Goal: Task Accomplishment & Management: Use online tool/utility

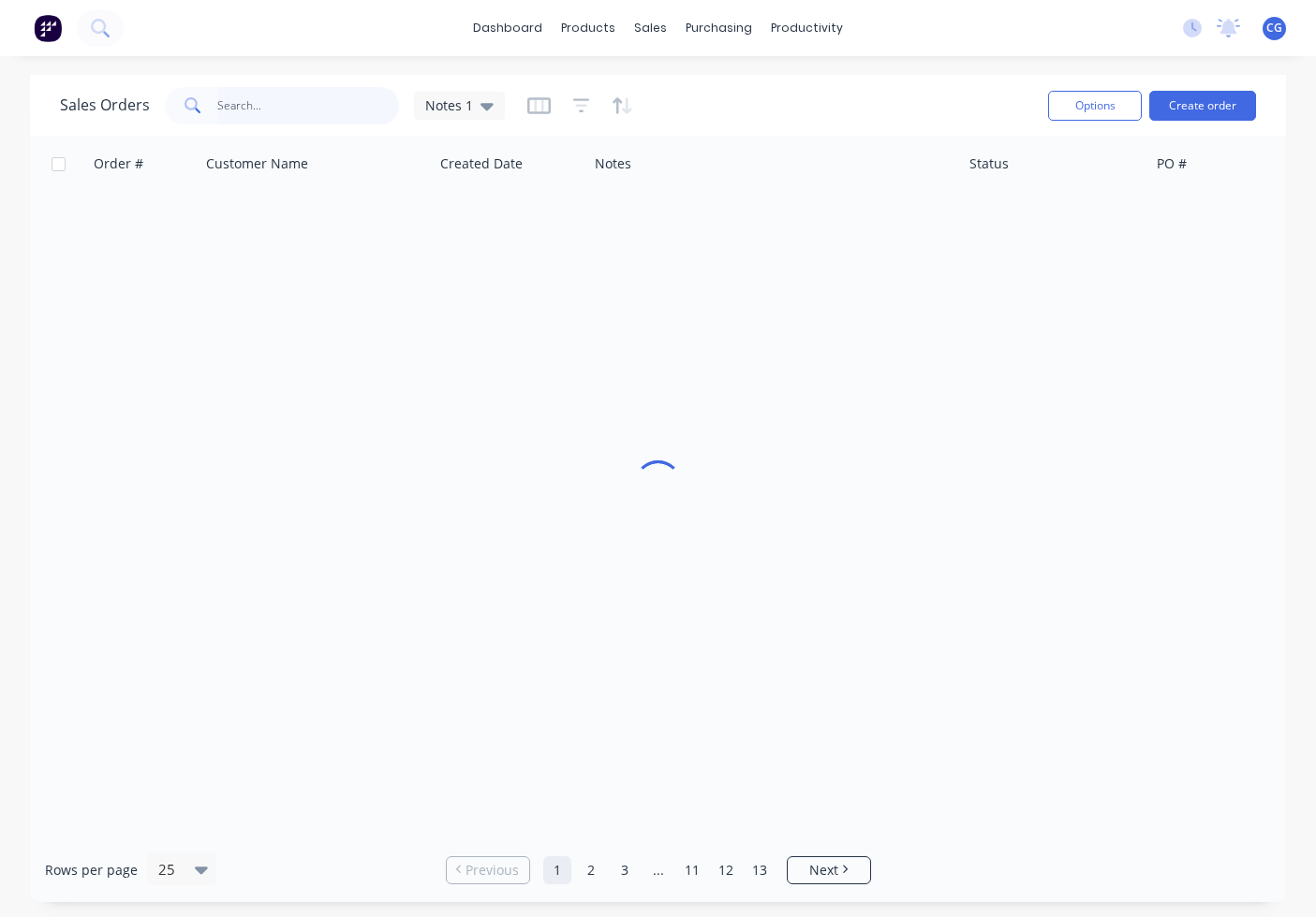
click at [362, 108] on input "text" at bounding box center [309, 105] width 183 height 38
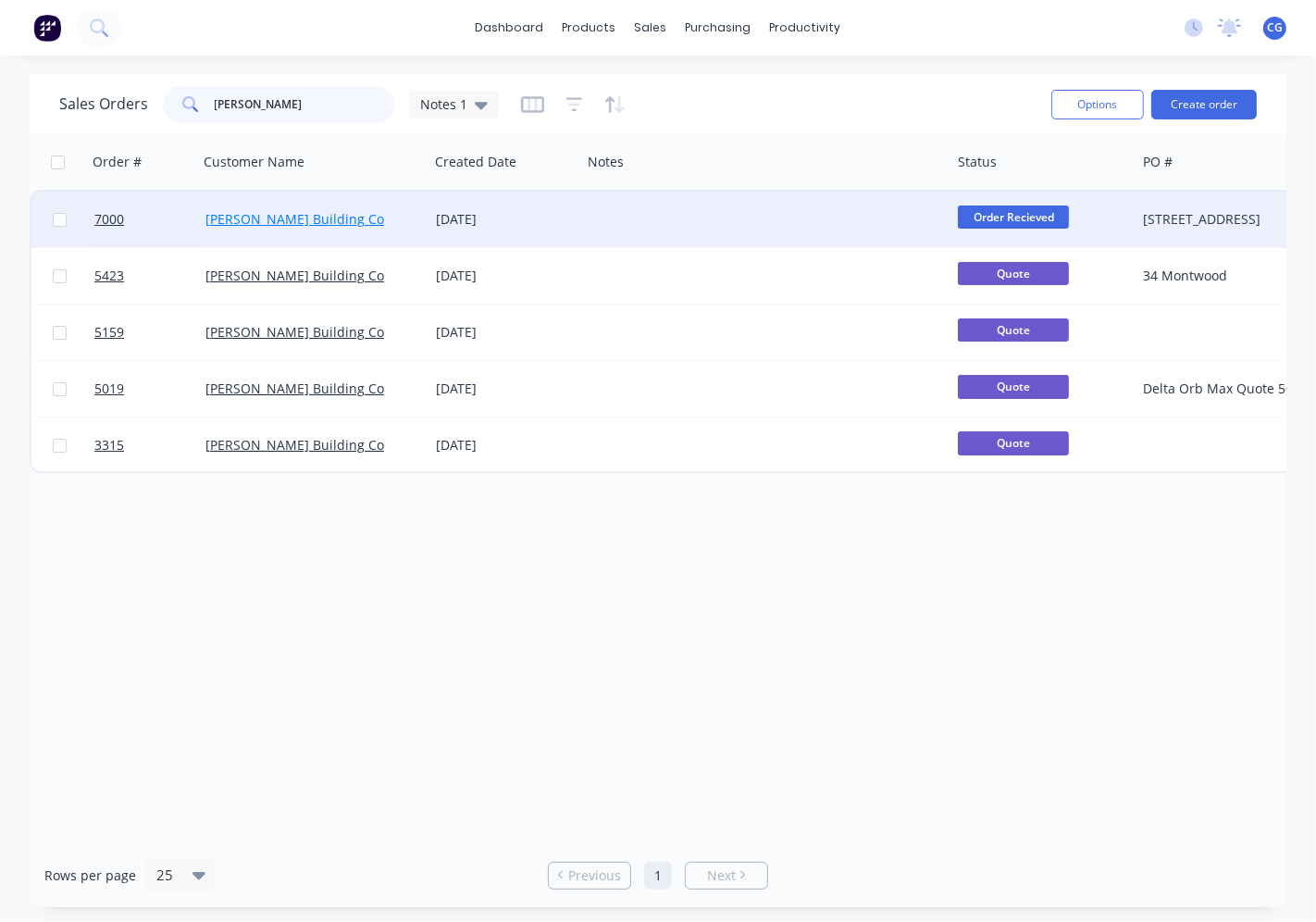
type input "[PERSON_NAME]"
click at [273, 211] on link "[PERSON_NAME] Building Co" at bounding box center [295, 219] width 179 height 17
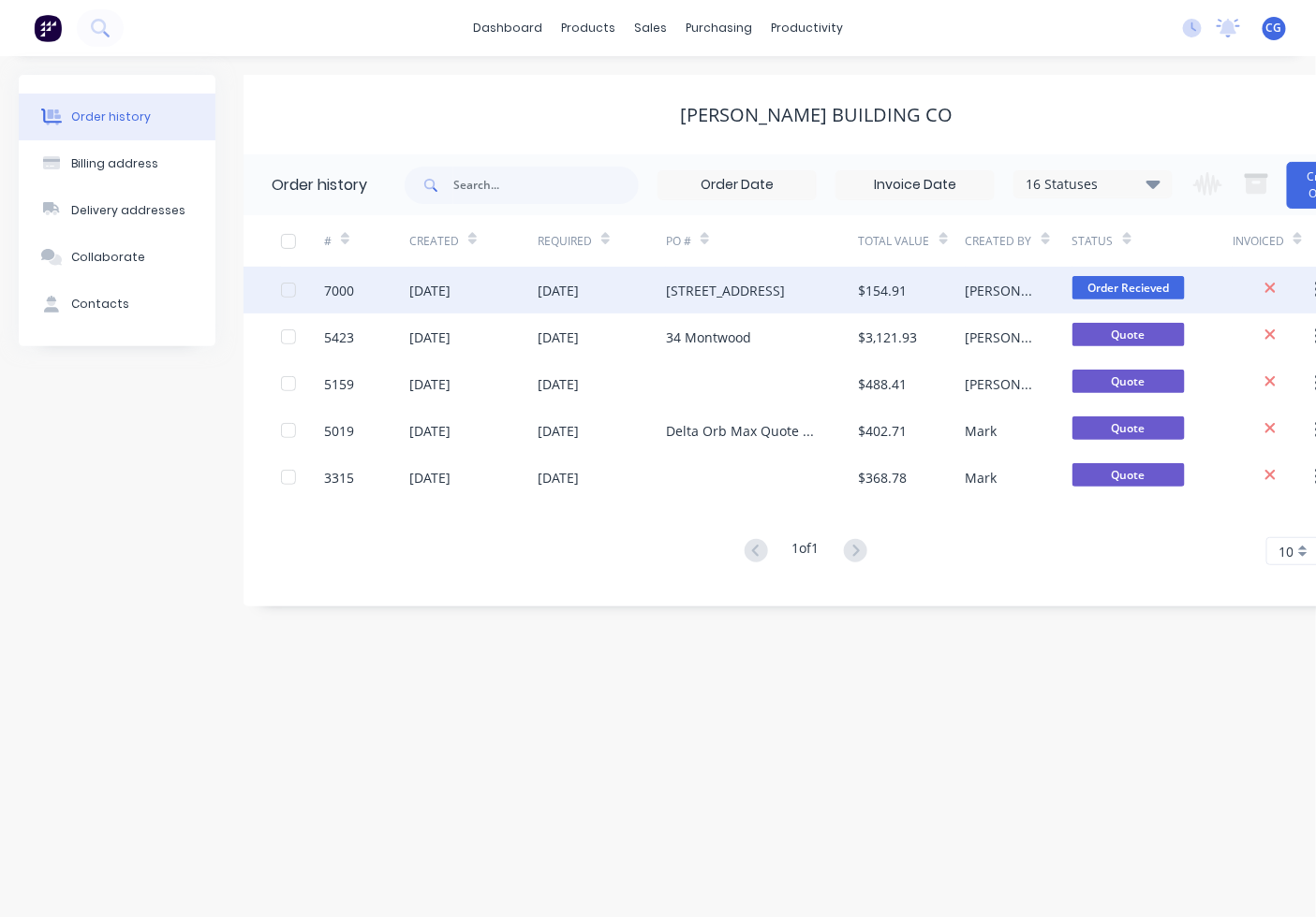
click at [1092, 286] on div "# Created Required PO # Total Value Created By Status Invoiced 7000 [DATE] [DAT…" at bounding box center [805, 391] width 1123 height 350
click at [1147, 291] on span "Order Recieved" at bounding box center [1128, 288] width 113 height 23
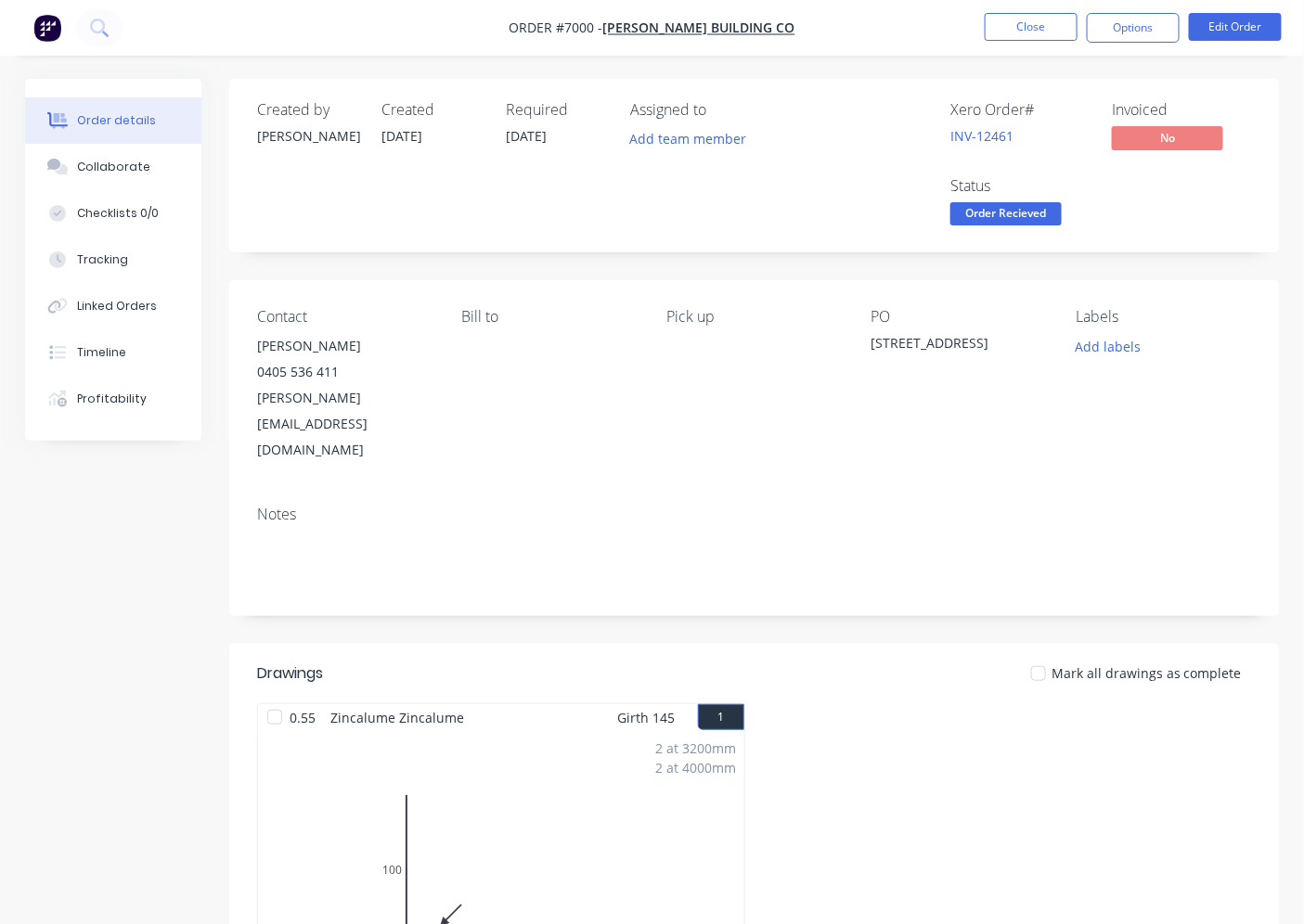
drag, startPoint x: 1036, startPoint y: 216, endPoint x: 1022, endPoint y: 235, distance: 23.6
click at [1031, 212] on span "Order Recieved" at bounding box center [1005, 214] width 112 height 23
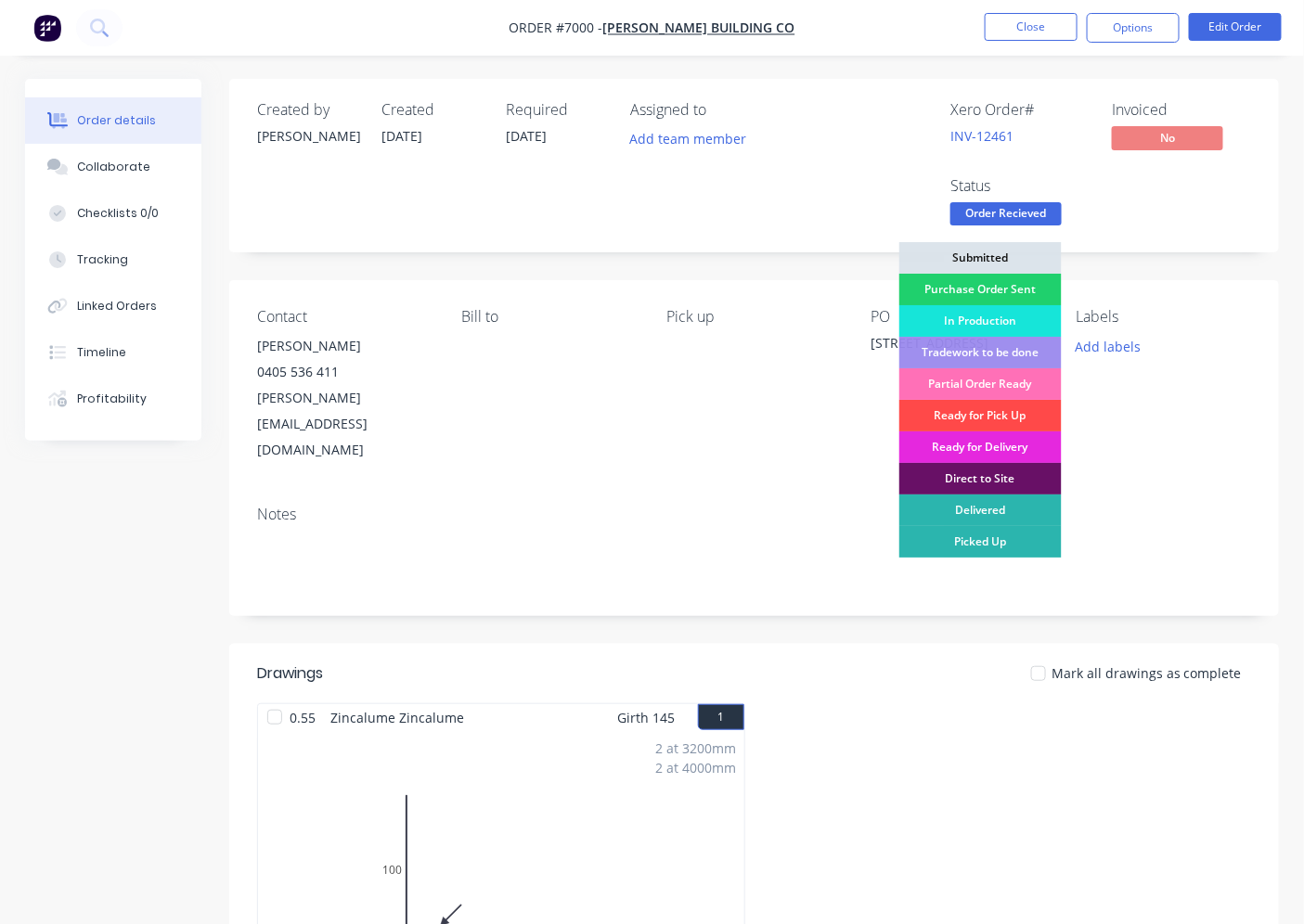
click at [985, 414] on div "Ready for Pick Up" at bounding box center [981, 415] width 162 height 31
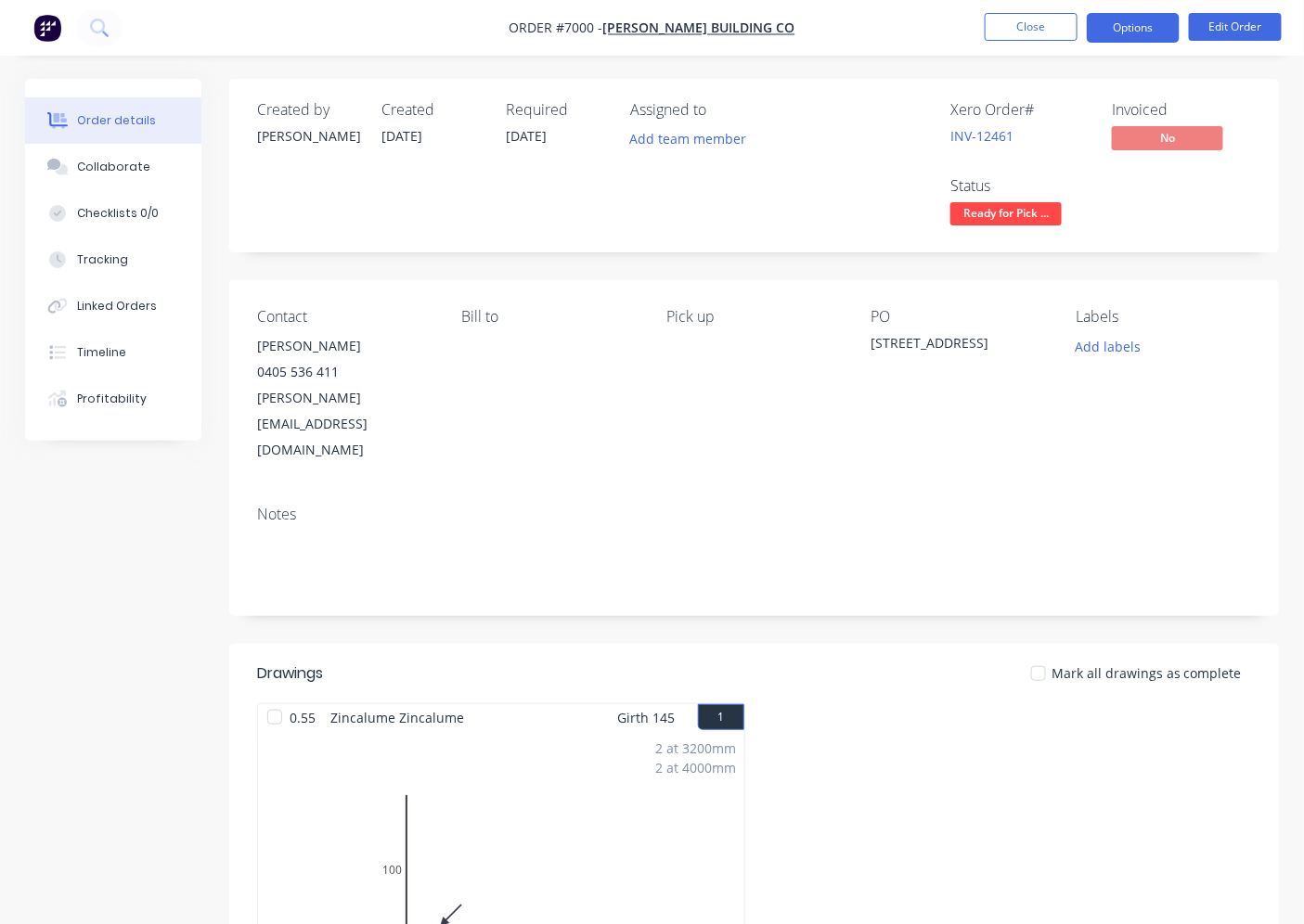
click at [1097, 23] on button "Options" at bounding box center [1132, 28] width 93 height 30
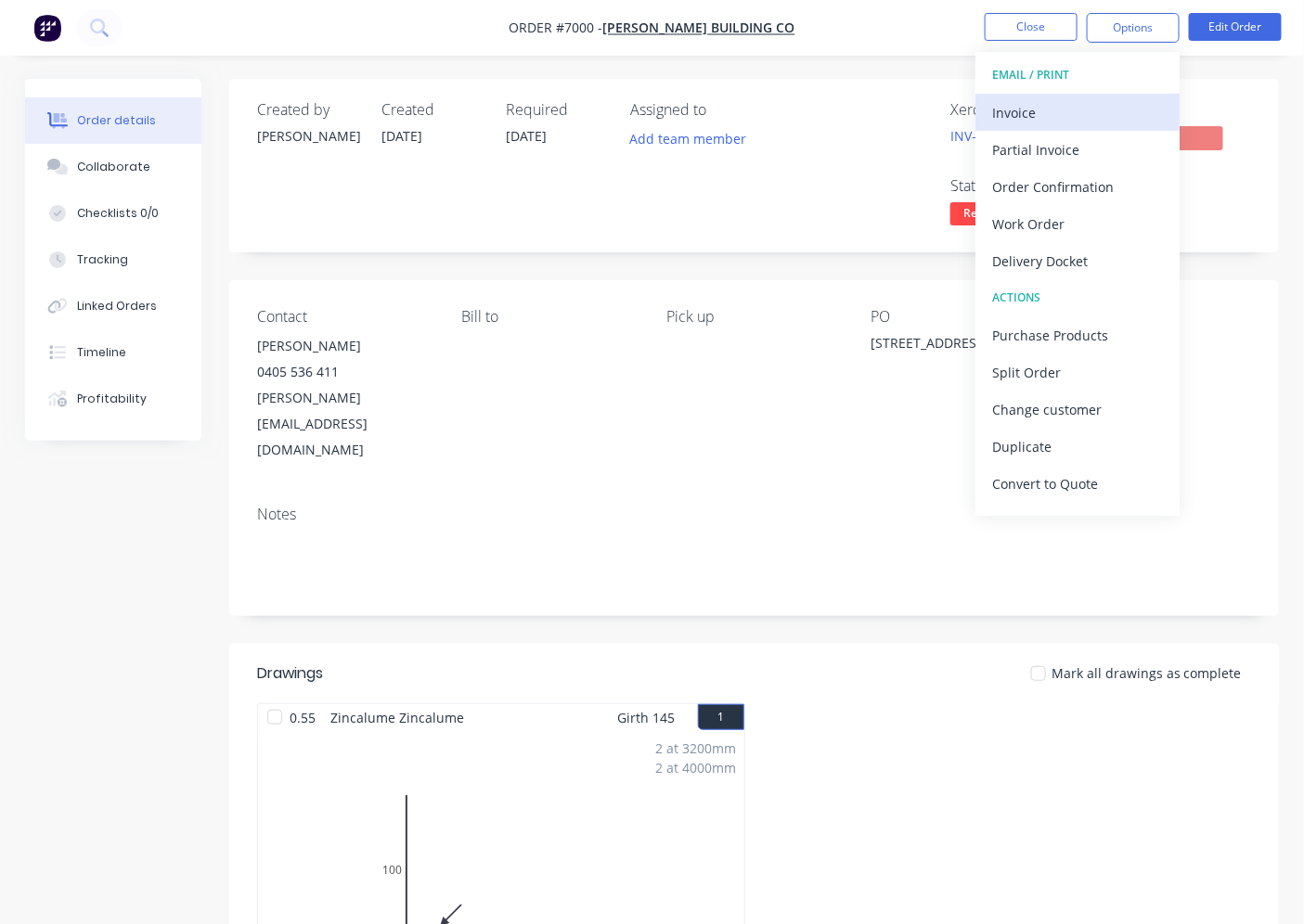
click at [1079, 109] on div "Invoice" at bounding box center [1077, 113] width 171 height 27
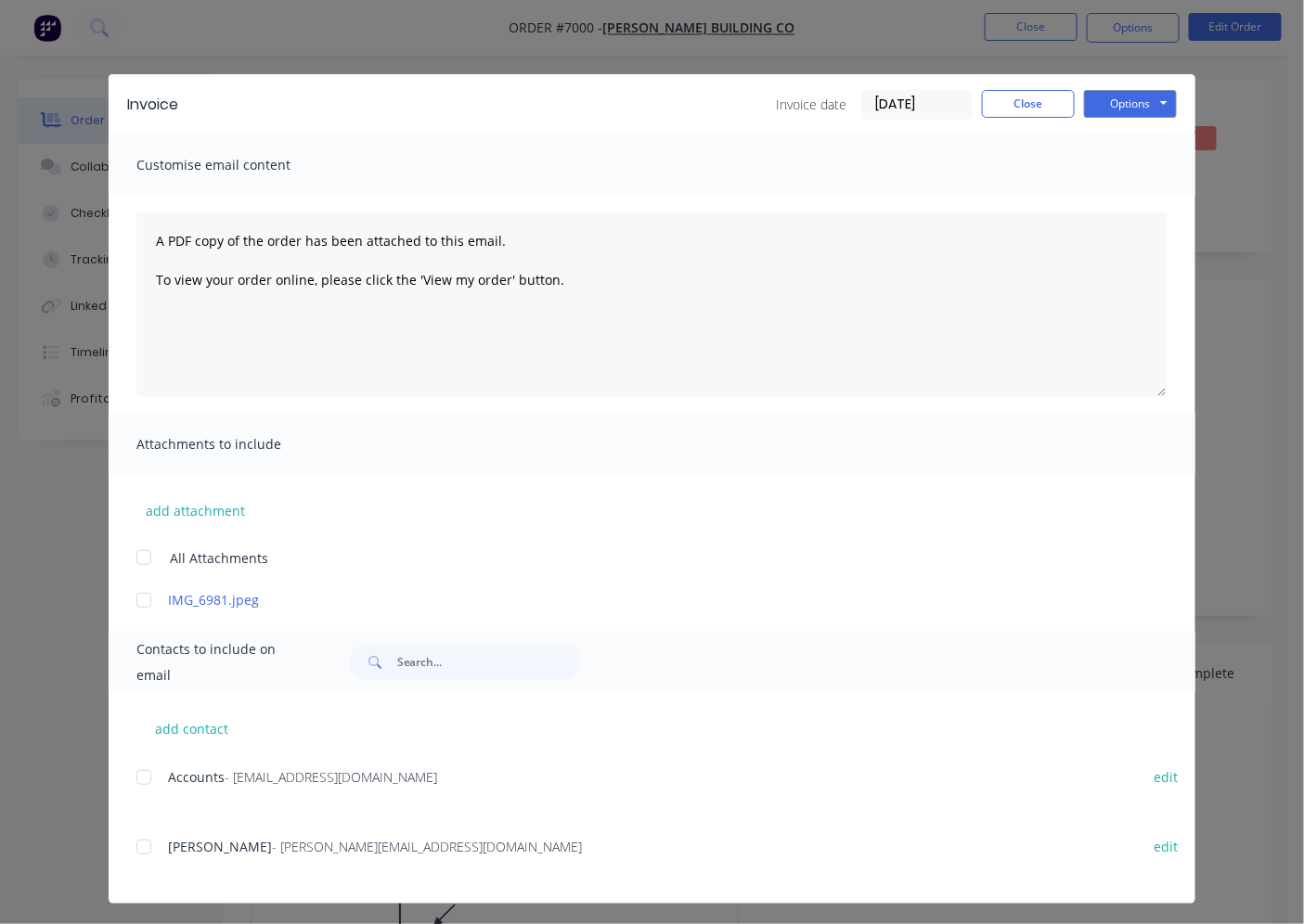
click at [126, 845] on div "add contact Accounts - [EMAIL_ADDRESS][DOMAIN_NAME] edit Cooper - [EMAIL_ADDRES…" at bounding box center [652, 798] width 1087 height 212
drag, startPoint x: 128, startPoint y: 769, endPoint x: 211, endPoint y: 752, distance: 84.7
click at [128, 768] on div at bounding box center [143, 777] width 37 height 37
drag, startPoint x: 1119, startPoint y: 93, endPoint x: 1117, endPoint y: 104, distance: 11.2
click at [1119, 94] on button "Options" at bounding box center [1129, 103] width 93 height 28
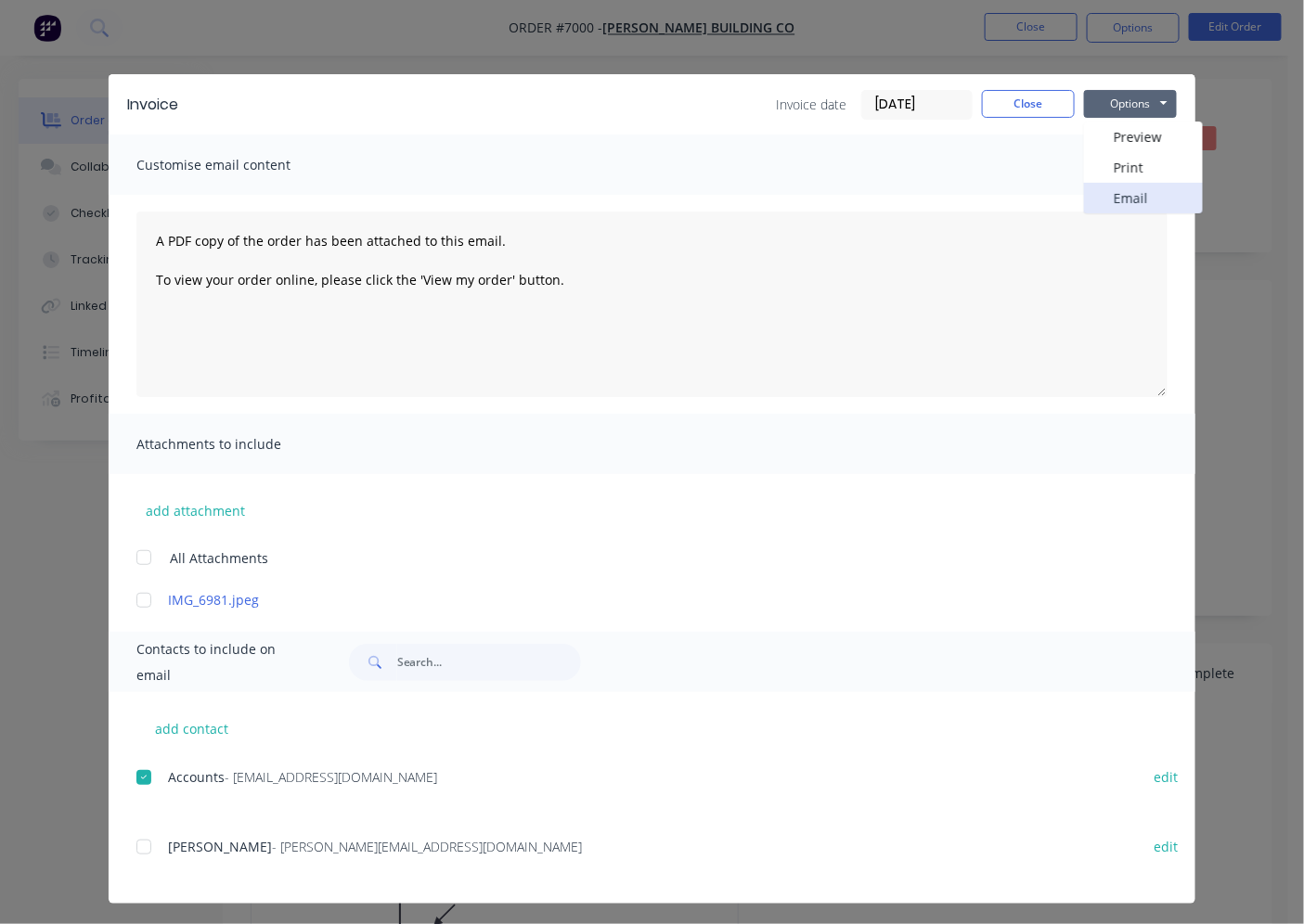
click at [1090, 210] on button "Email" at bounding box center [1143, 198] width 119 height 31
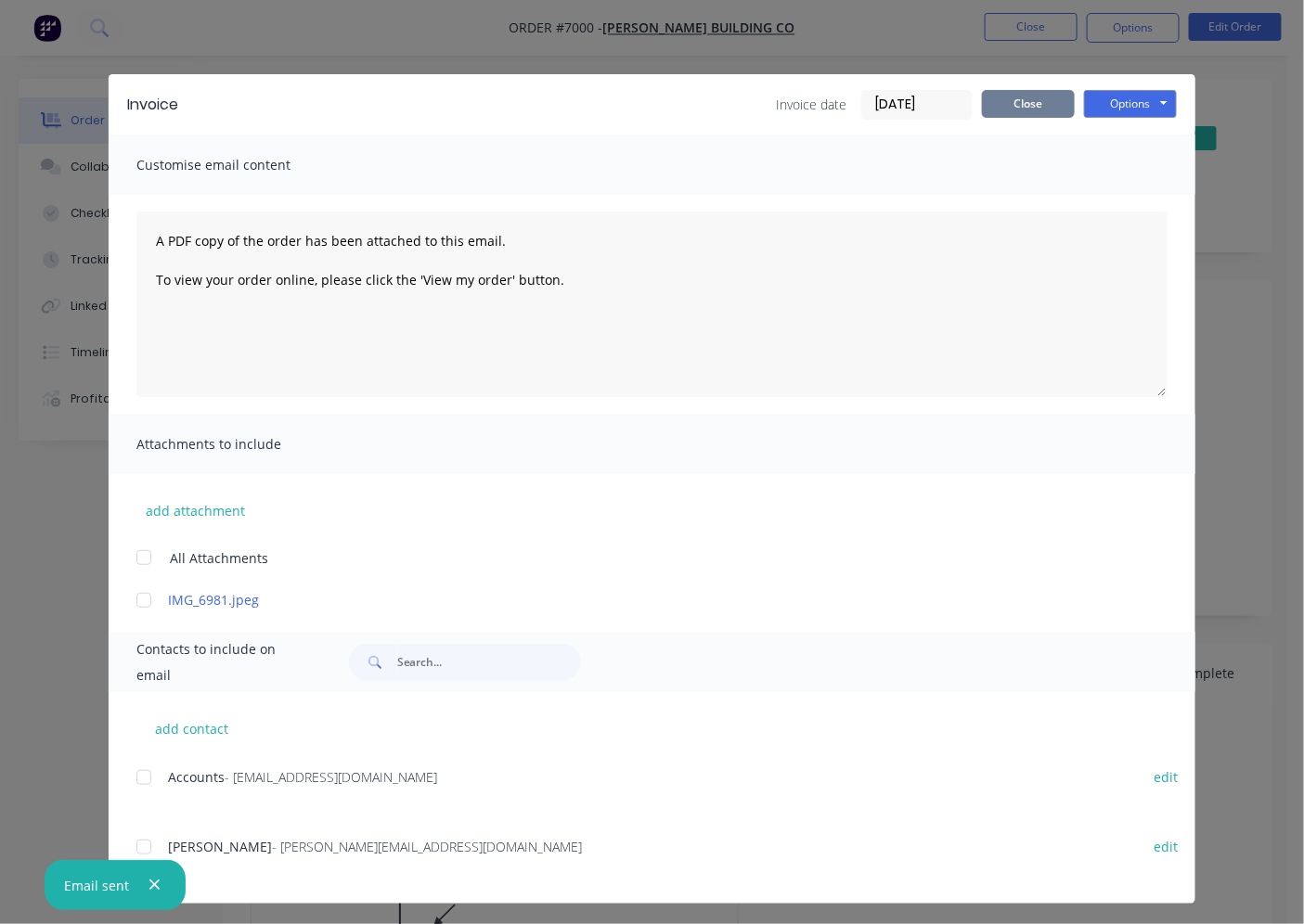
click at [1042, 91] on button "Close" at bounding box center [1027, 103] width 93 height 28
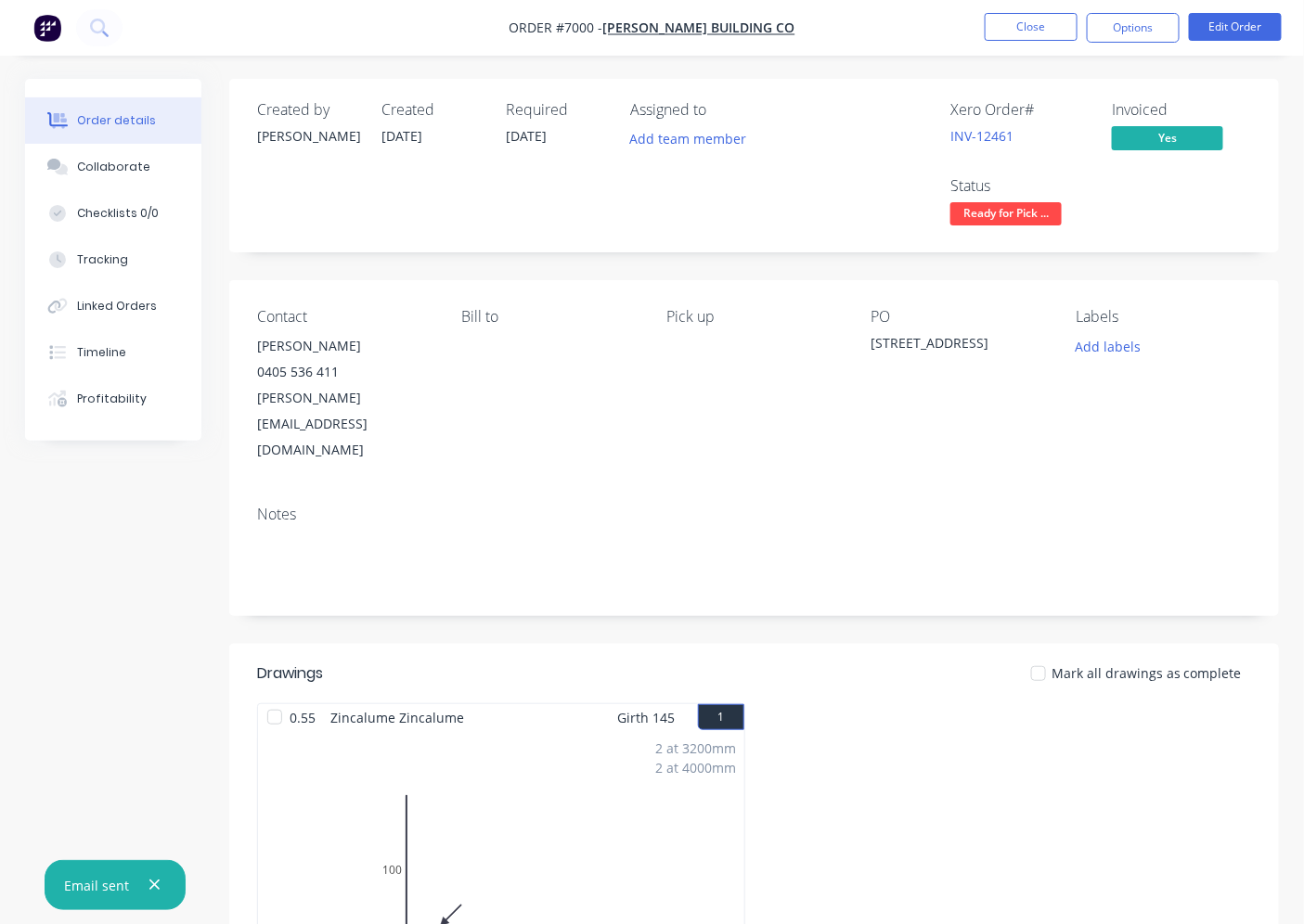
click at [1049, 655] on div at bounding box center [1038, 673] width 37 height 37
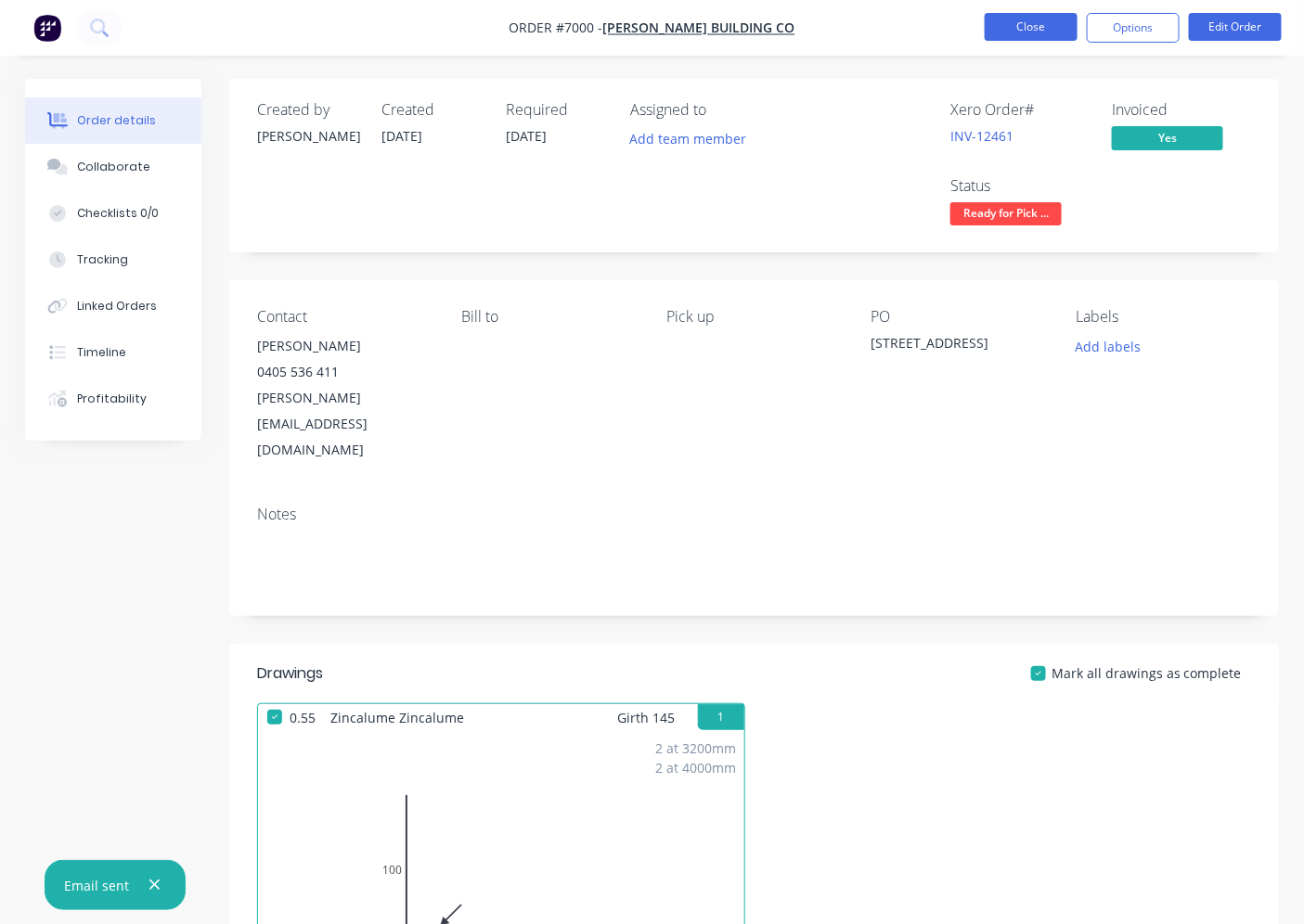
click at [1041, 24] on button "Close" at bounding box center [1030, 27] width 93 height 28
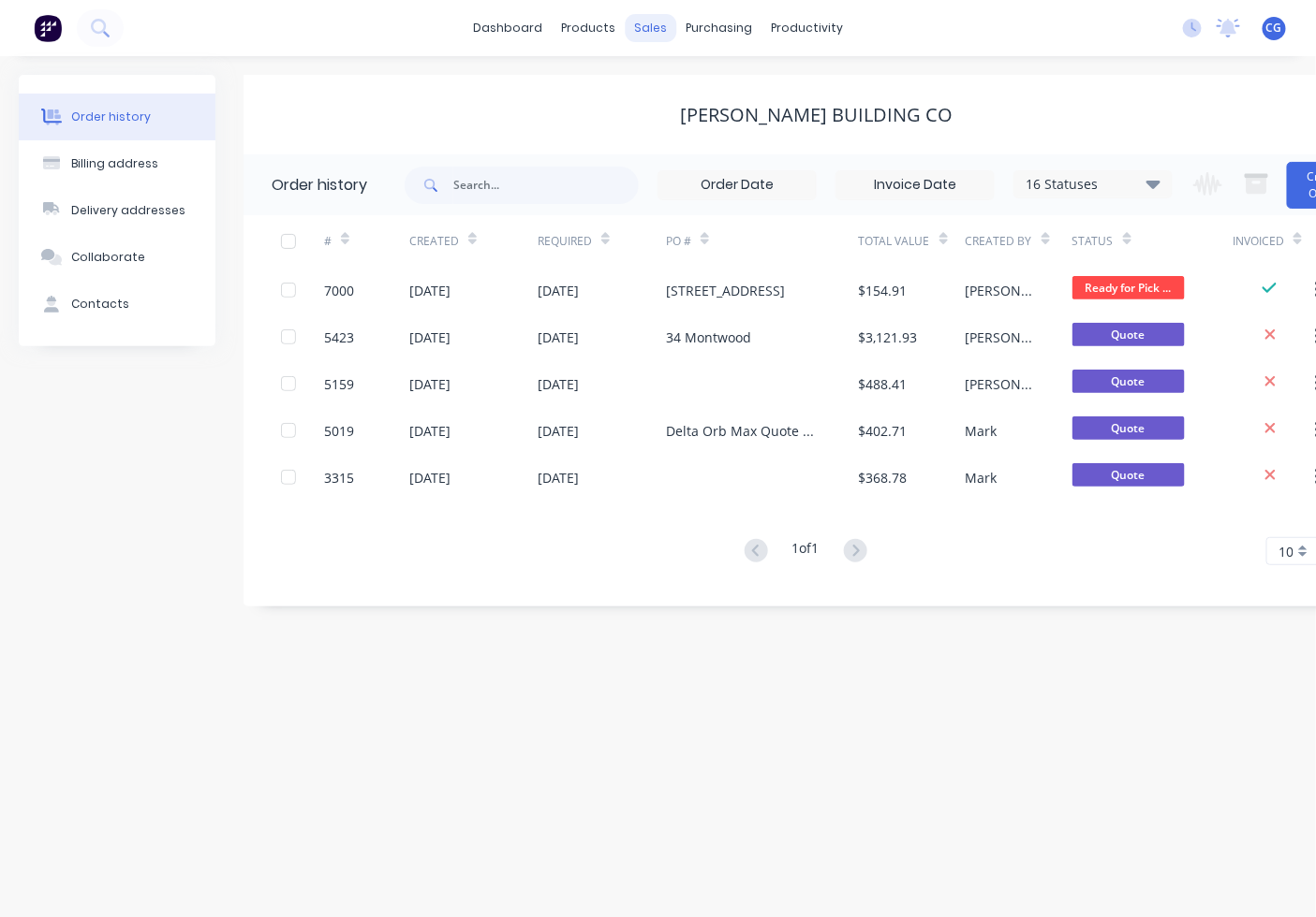
click at [668, 38] on div "sales" at bounding box center [651, 28] width 52 height 28
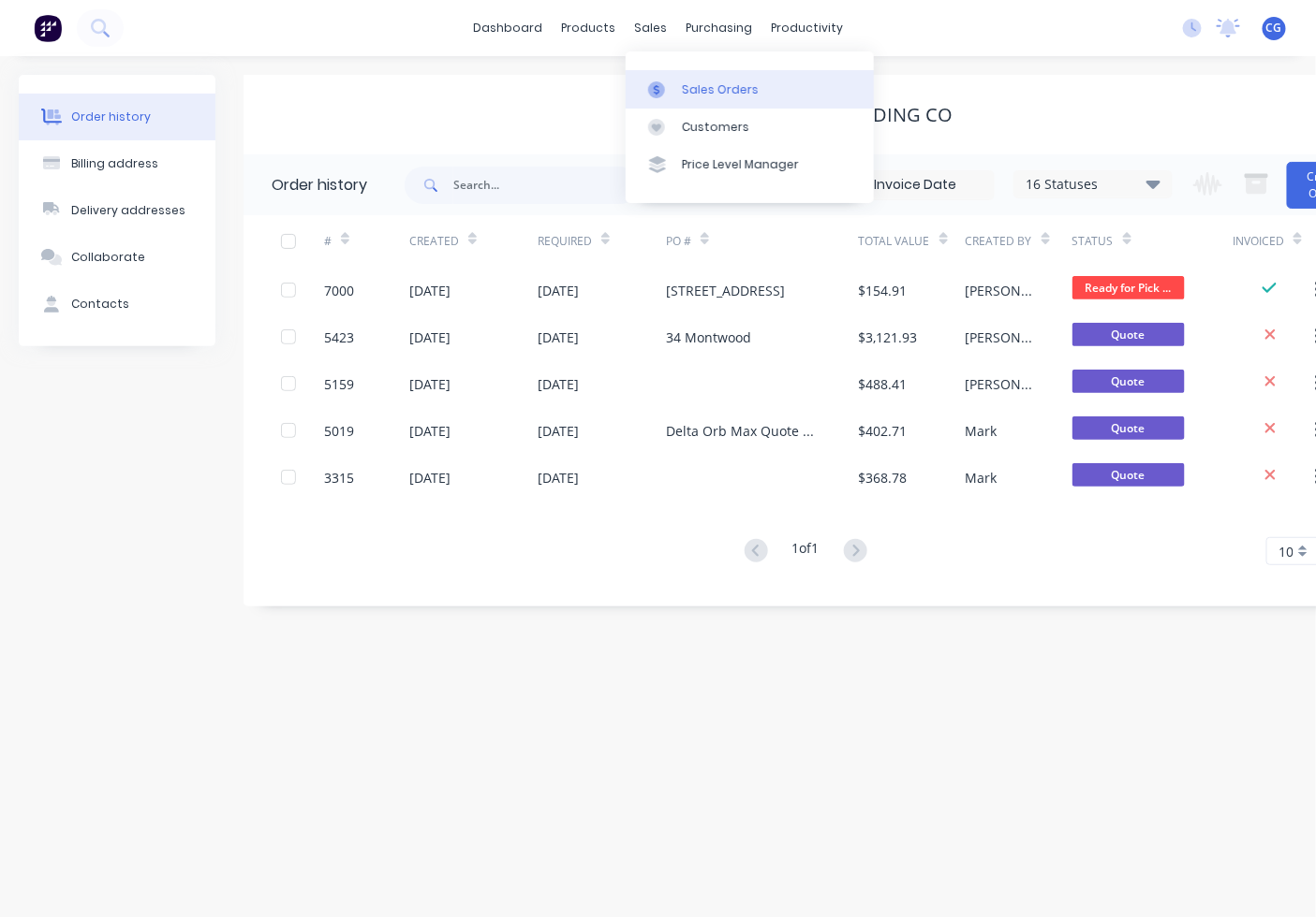
click at [676, 89] on link "Sales Orders" at bounding box center [750, 89] width 248 height 38
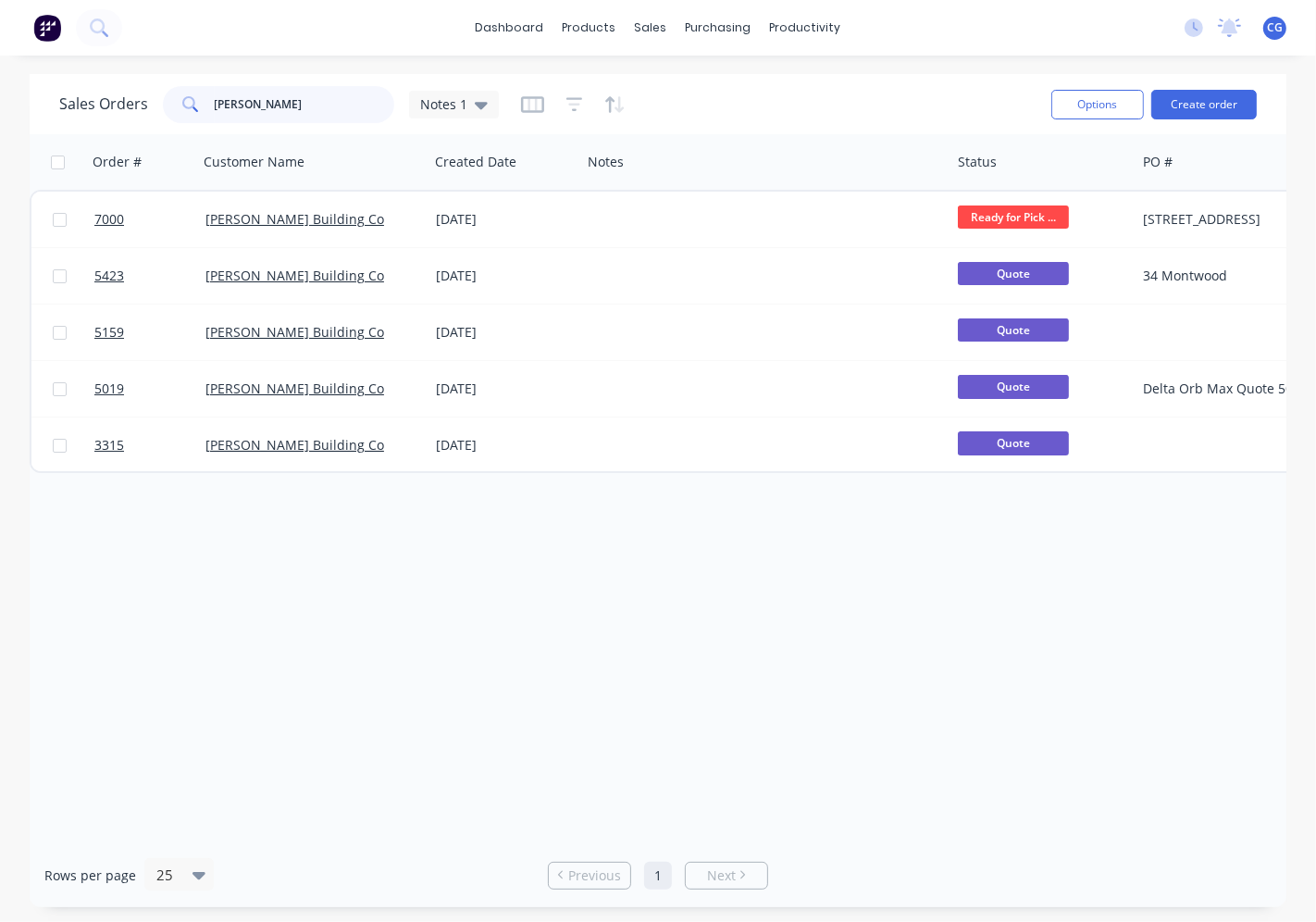
click at [293, 108] on input "[PERSON_NAME]" at bounding box center [305, 104] width 181 height 37
click at [317, 113] on input "[PERSON_NAME]" at bounding box center [305, 104] width 181 height 37
click at [1192, 115] on button "Create order" at bounding box center [1204, 104] width 106 height 29
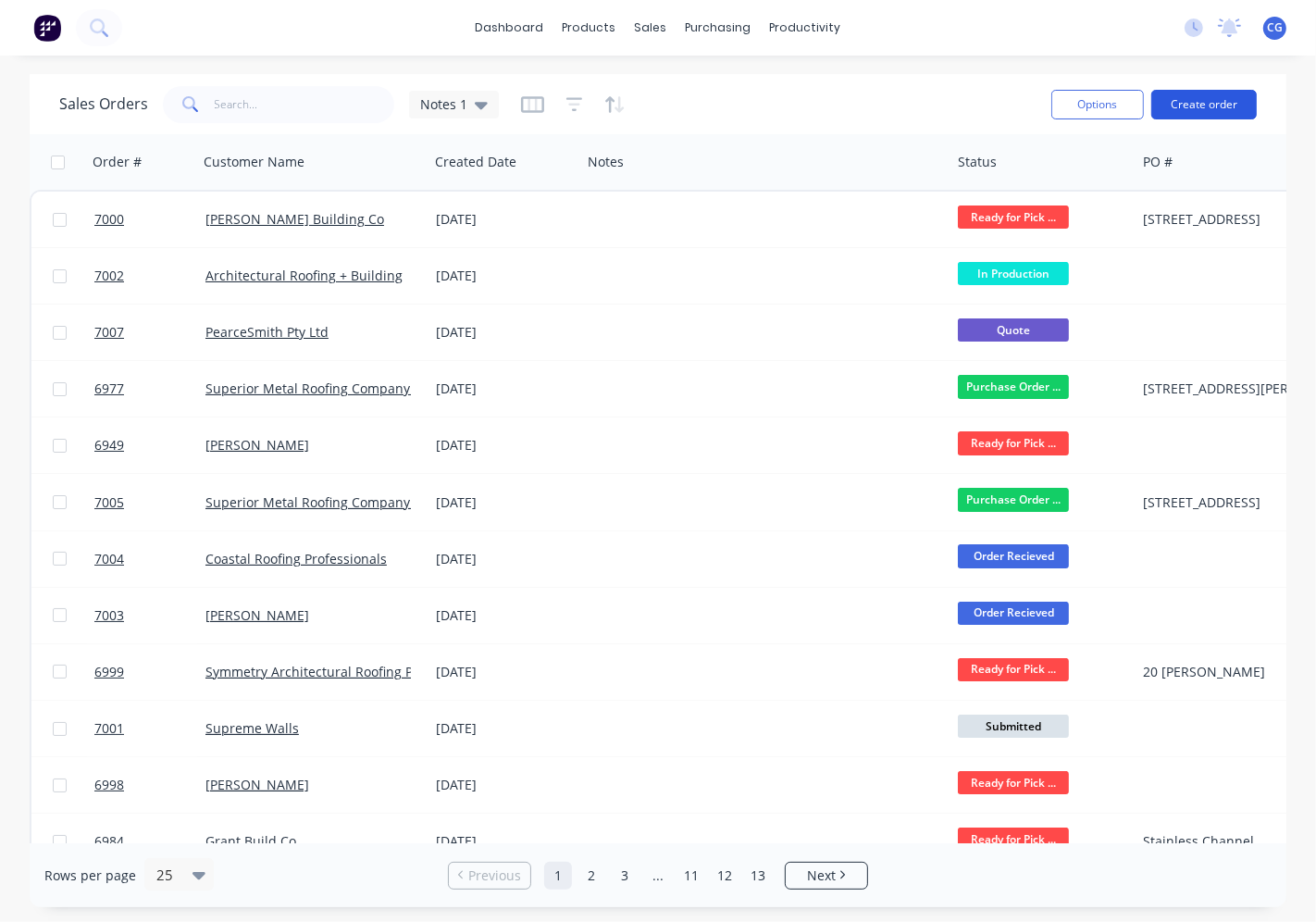
click at [1192, 96] on button "Create order" at bounding box center [1204, 104] width 106 height 29
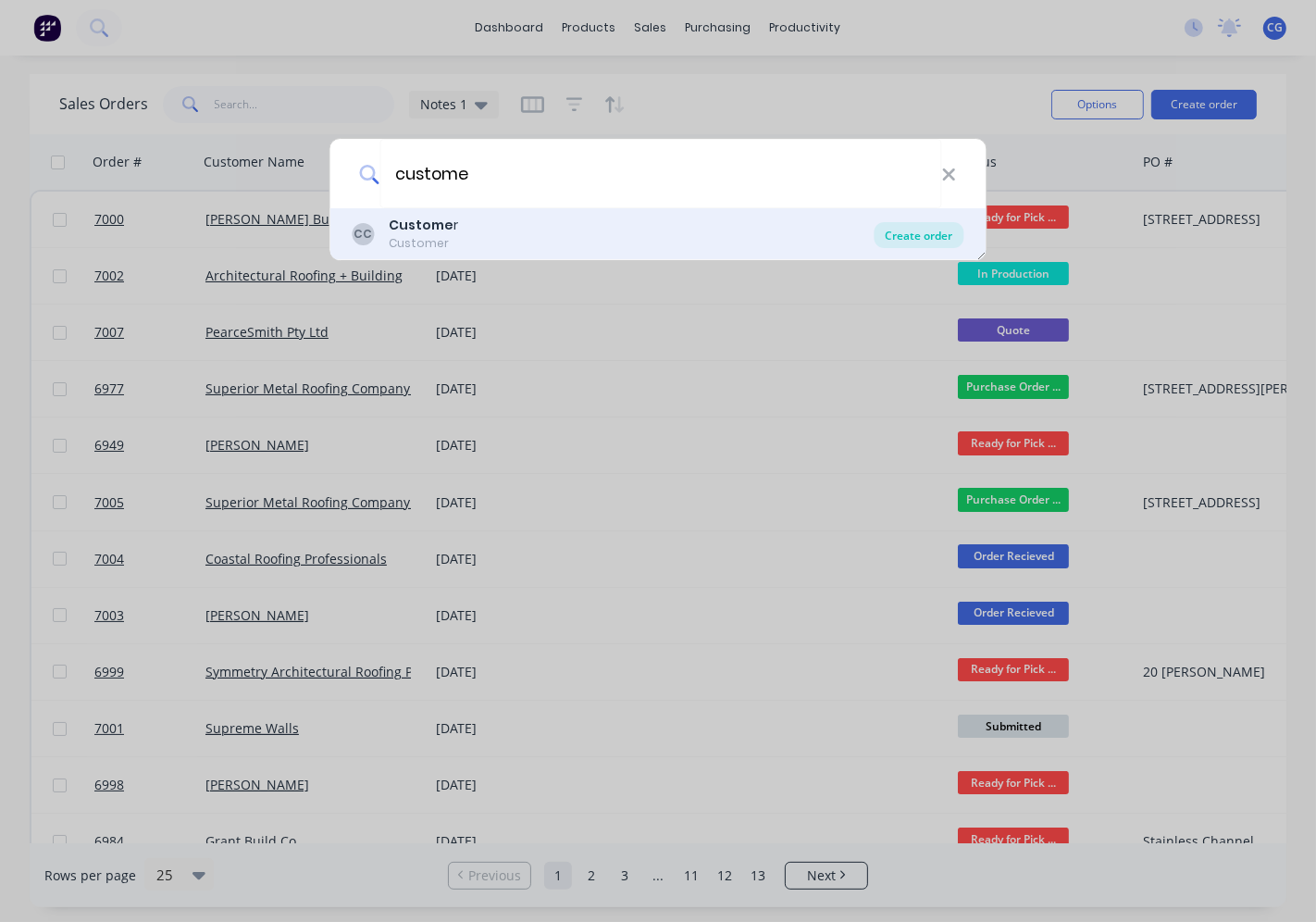
type input "custome"
click at [903, 238] on div "Create order" at bounding box center [919, 234] width 89 height 26
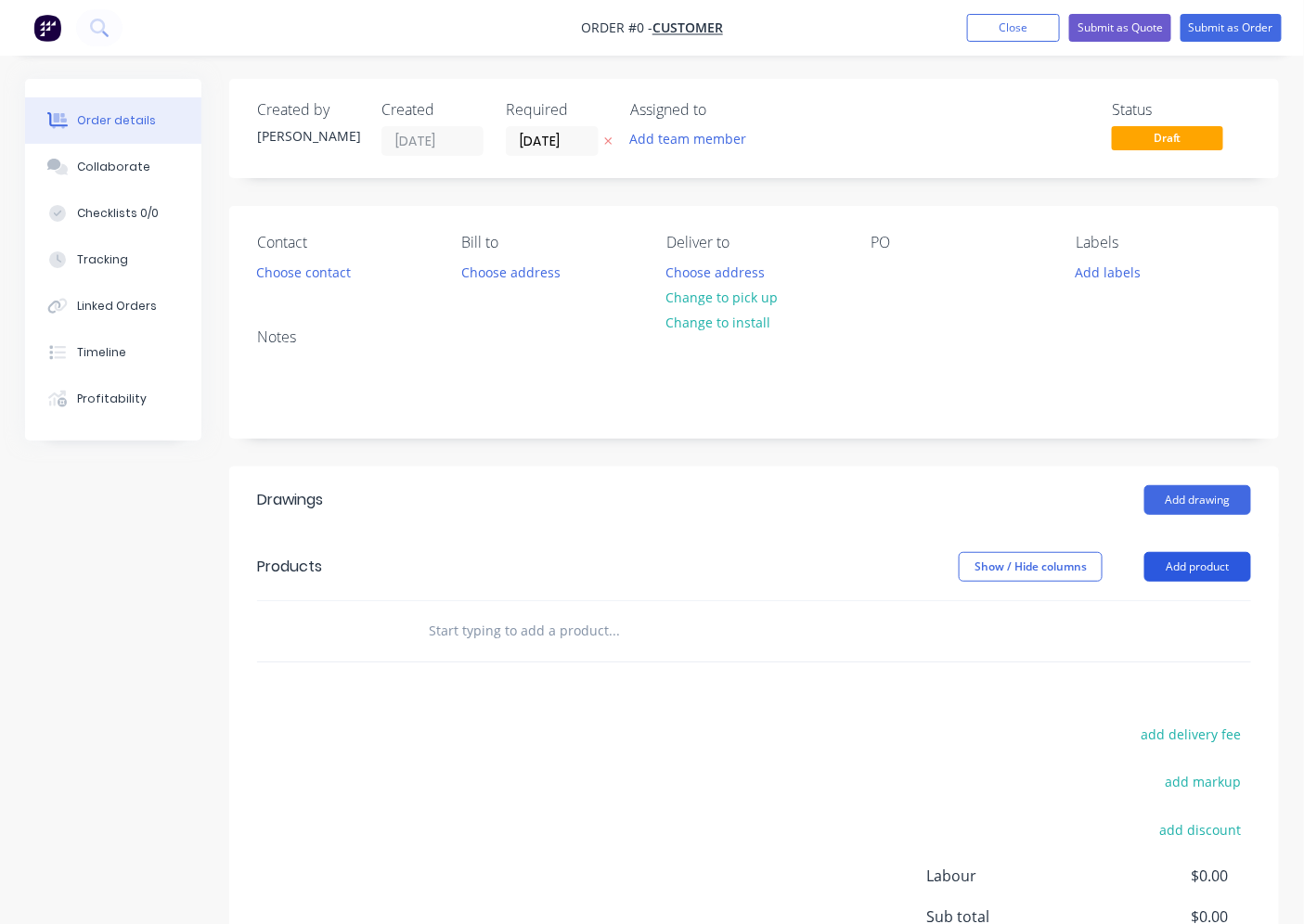
click at [1235, 566] on button "Add product" at bounding box center [1198, 566] width 107 height 30
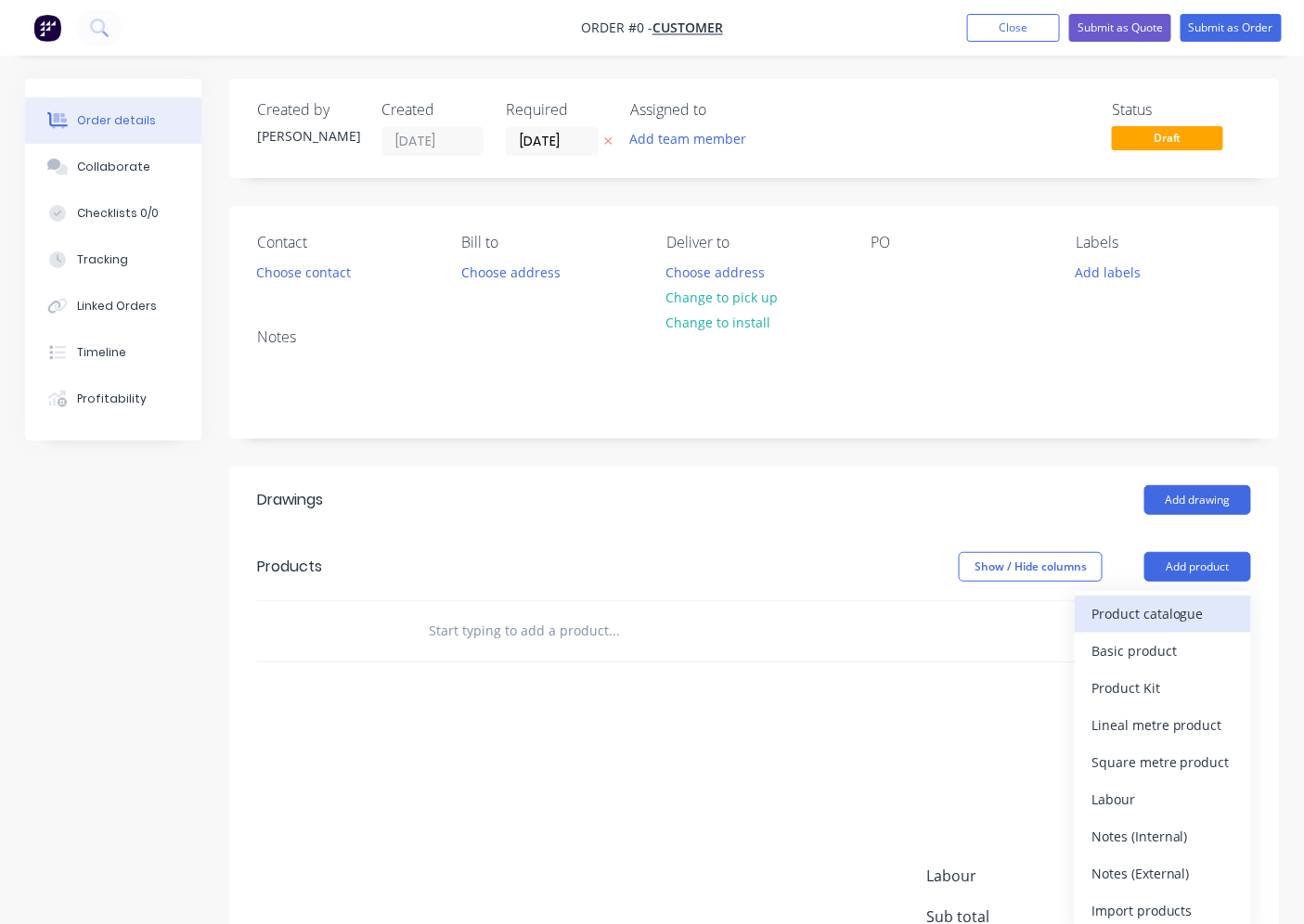
click at [1179, 618] on div "Product catalogue" at bounding box center [1163, 613] width 143 height 27
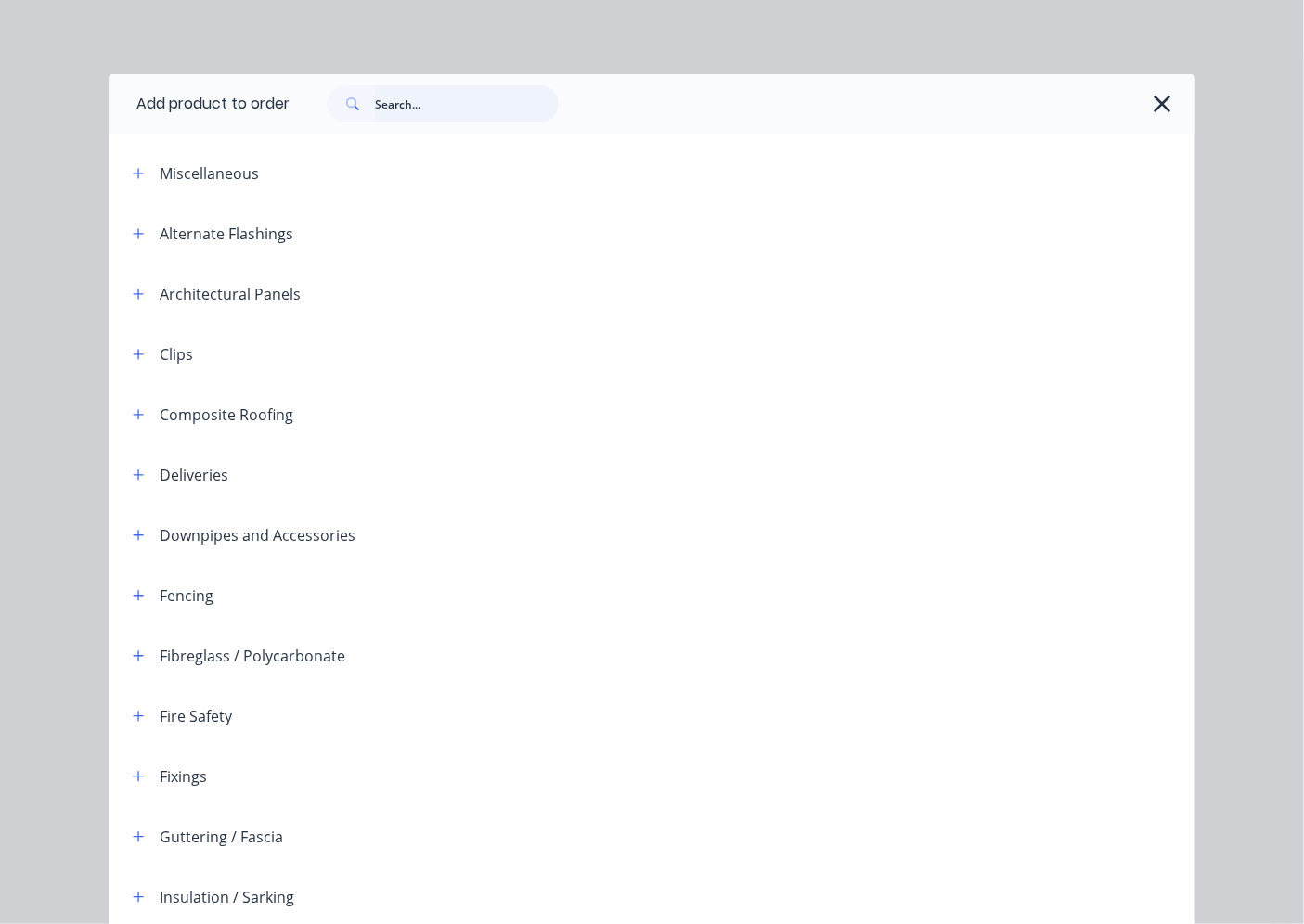
click at [391, 121] on input "text" at bounding box center [466, 104] width 184 height 37
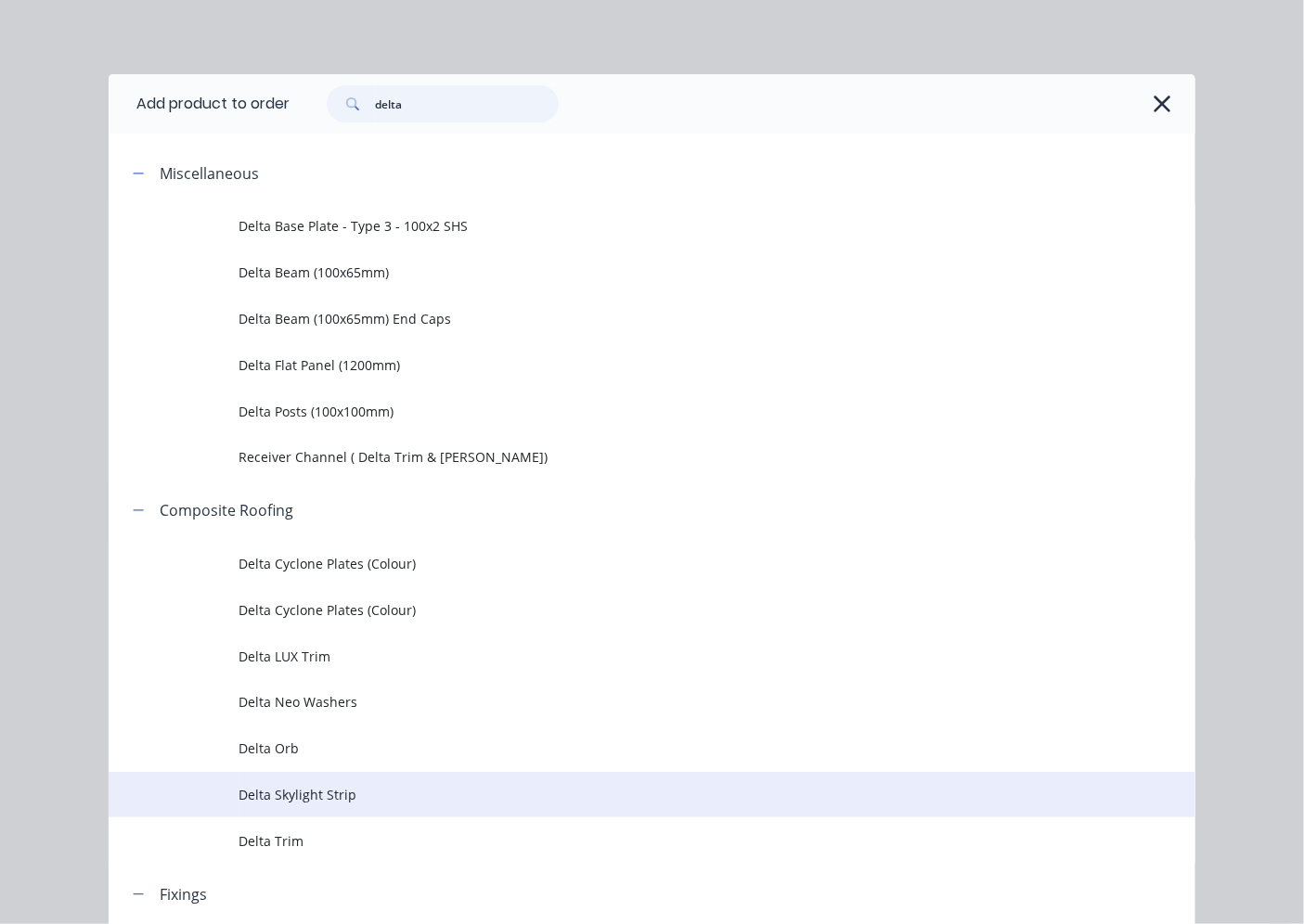
scroll to position [172, 0]
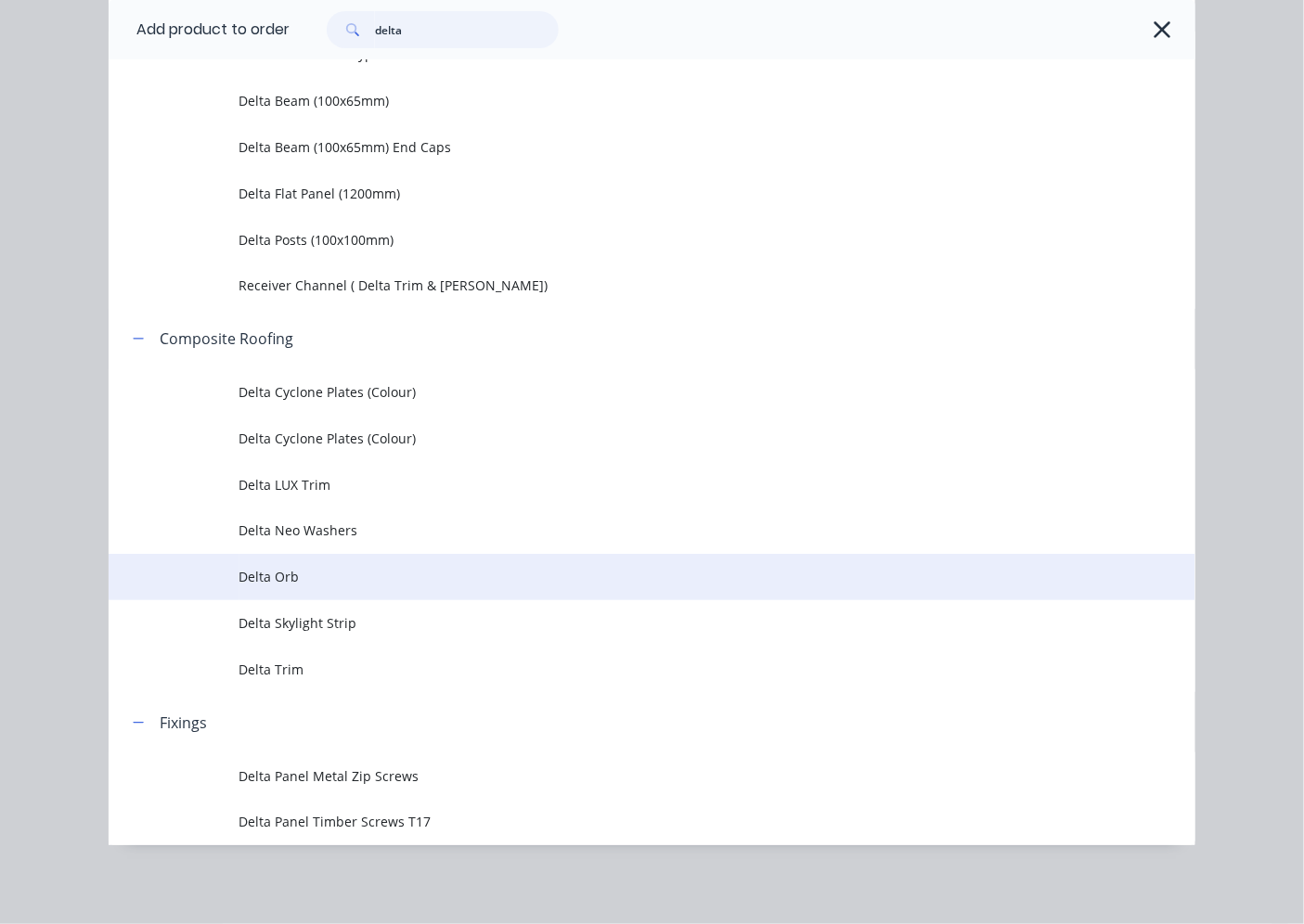
type input "delta"
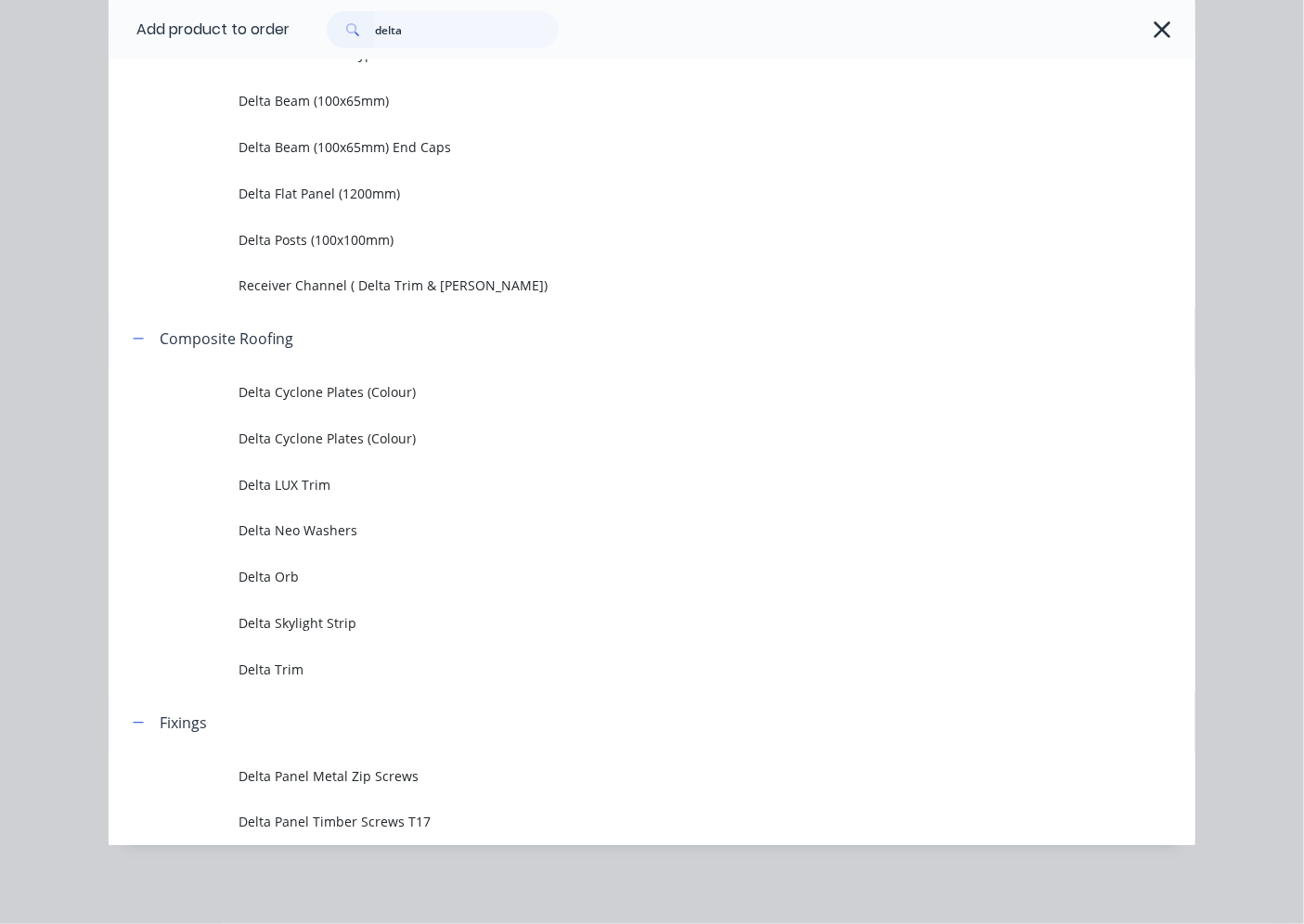
click at [327, 589] on td "Delta Orb" at bounding box center [717, 577] width 956 height 47
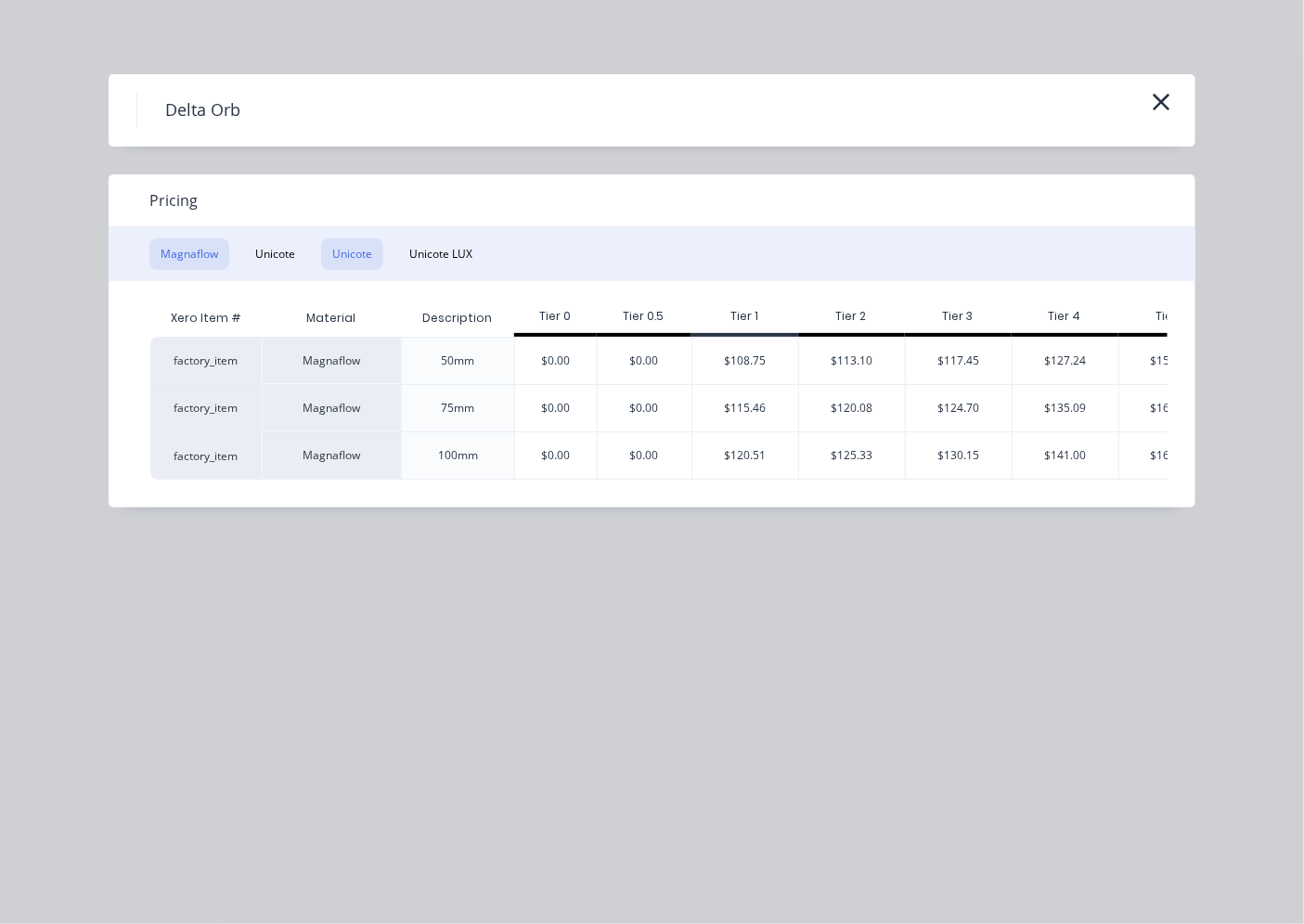
click at [359, 257] on button "Unicote" at bounding box center [352, 254] width 62 height 31
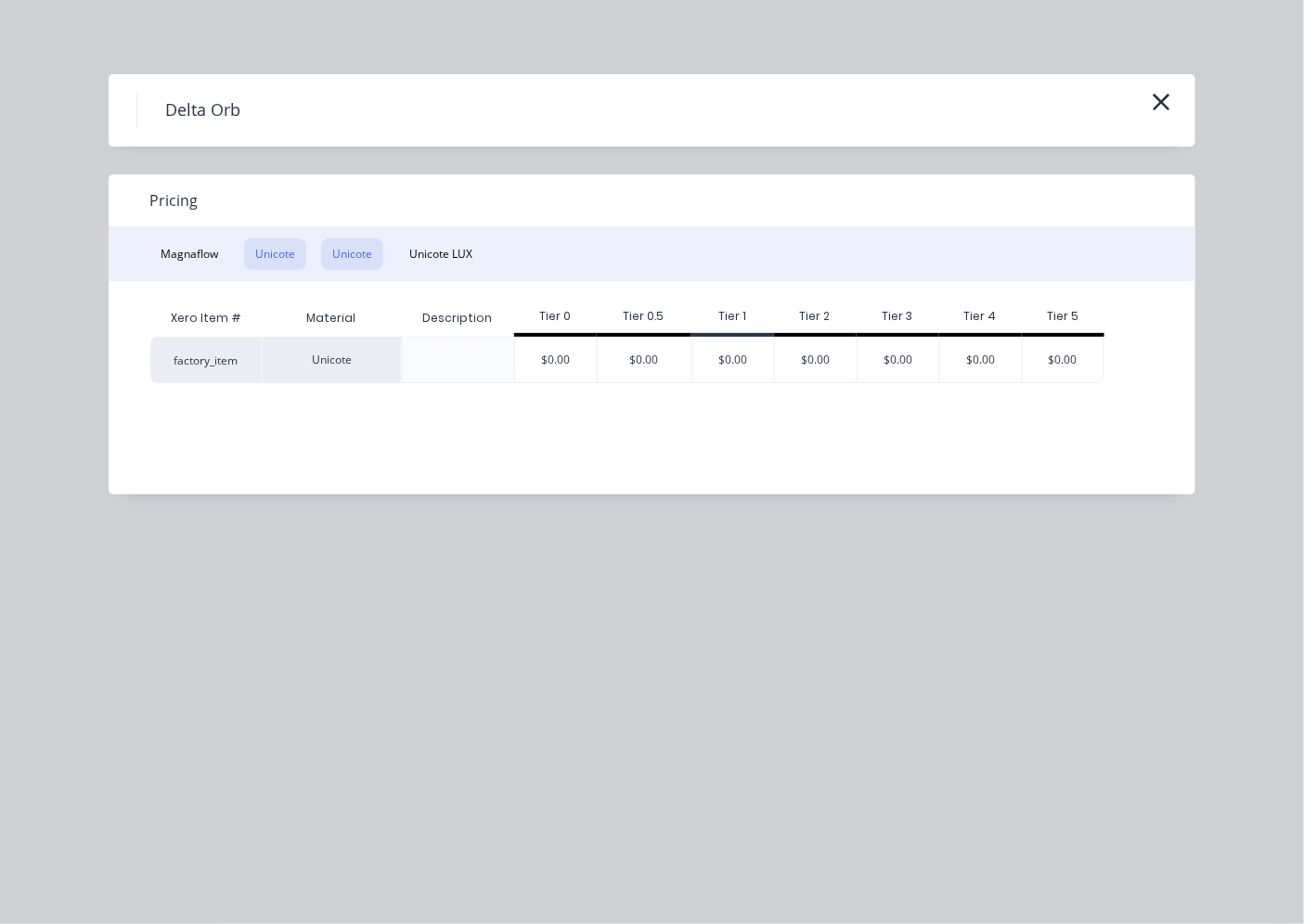
click at [270, 251] on button "Unicote" at bounding box center [275, 254] width 62 height 31
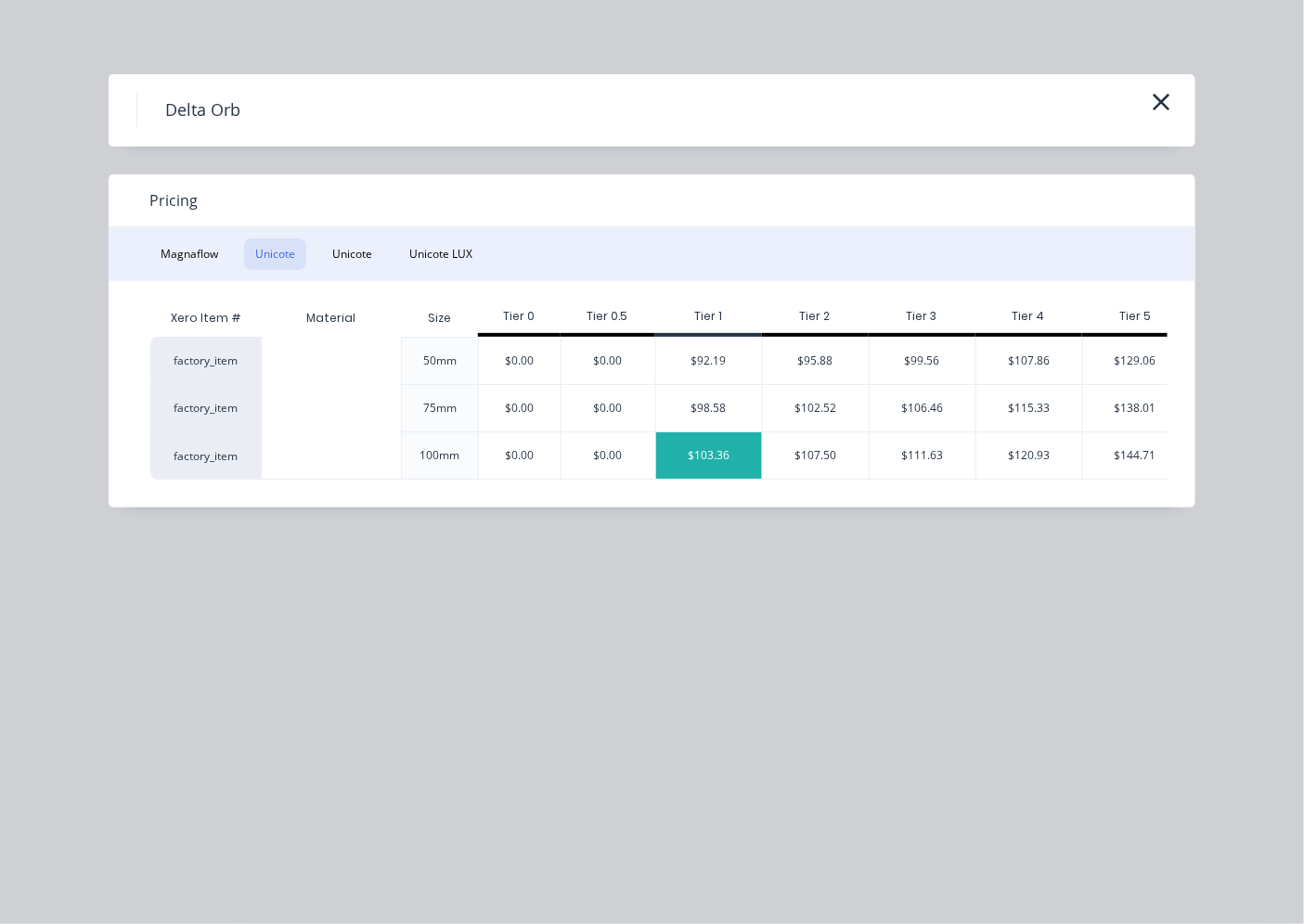
scroll to position [237, 0]
click at [1111, 348] on div "$129.06" at bounding box center [1135, 360] width 105 height 47
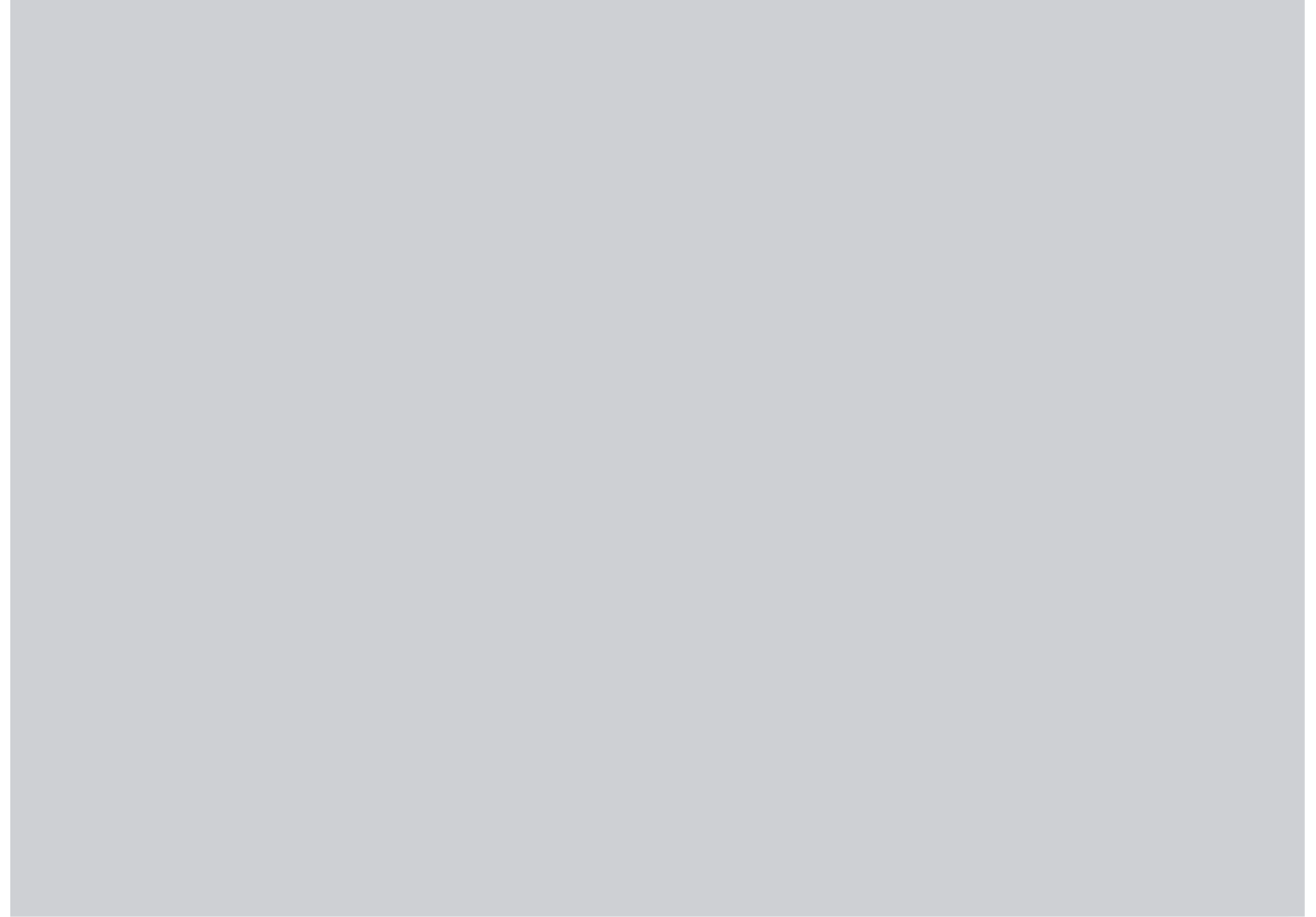
scroll to position [213, 0]
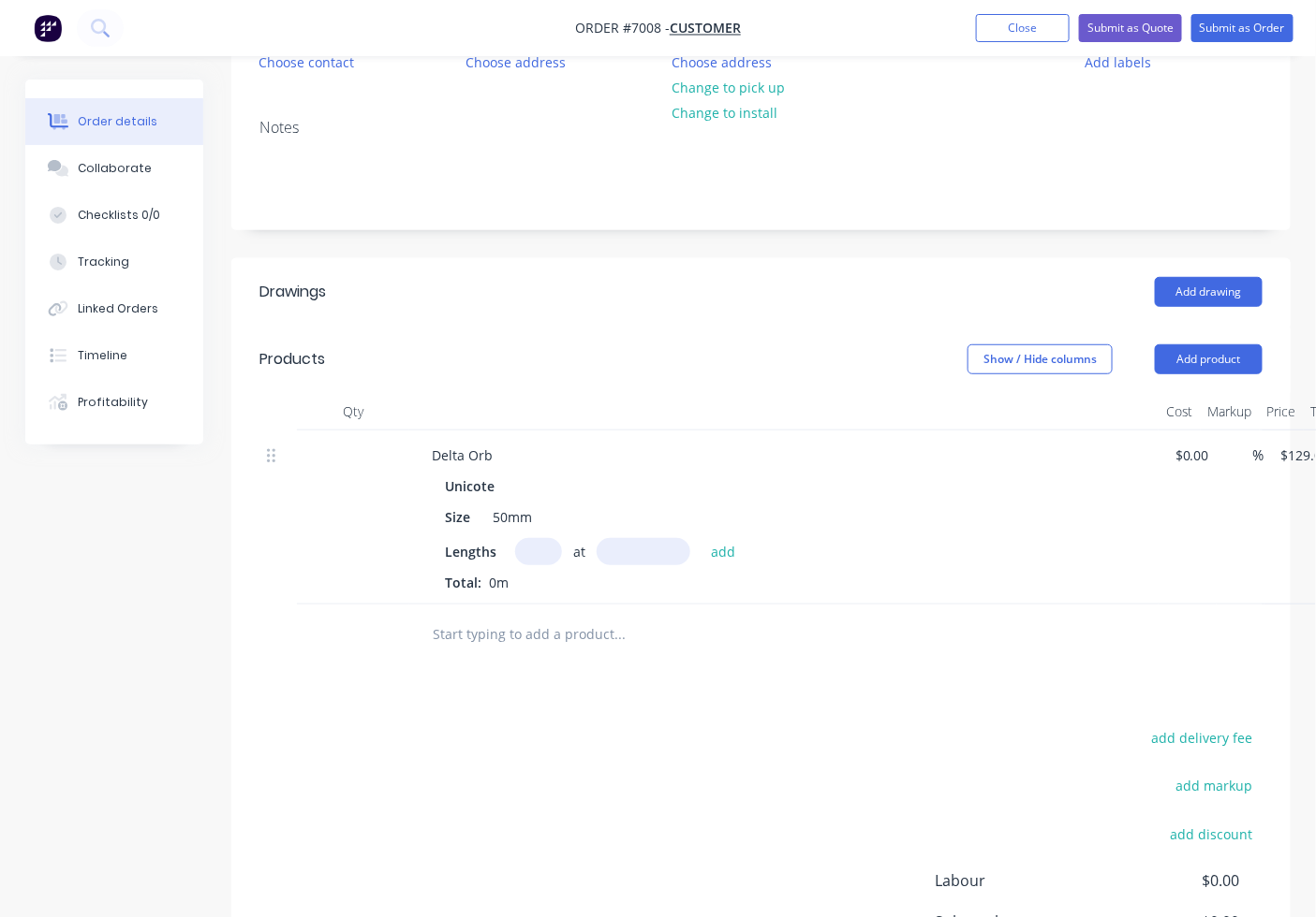
scroll to position [213, 125]
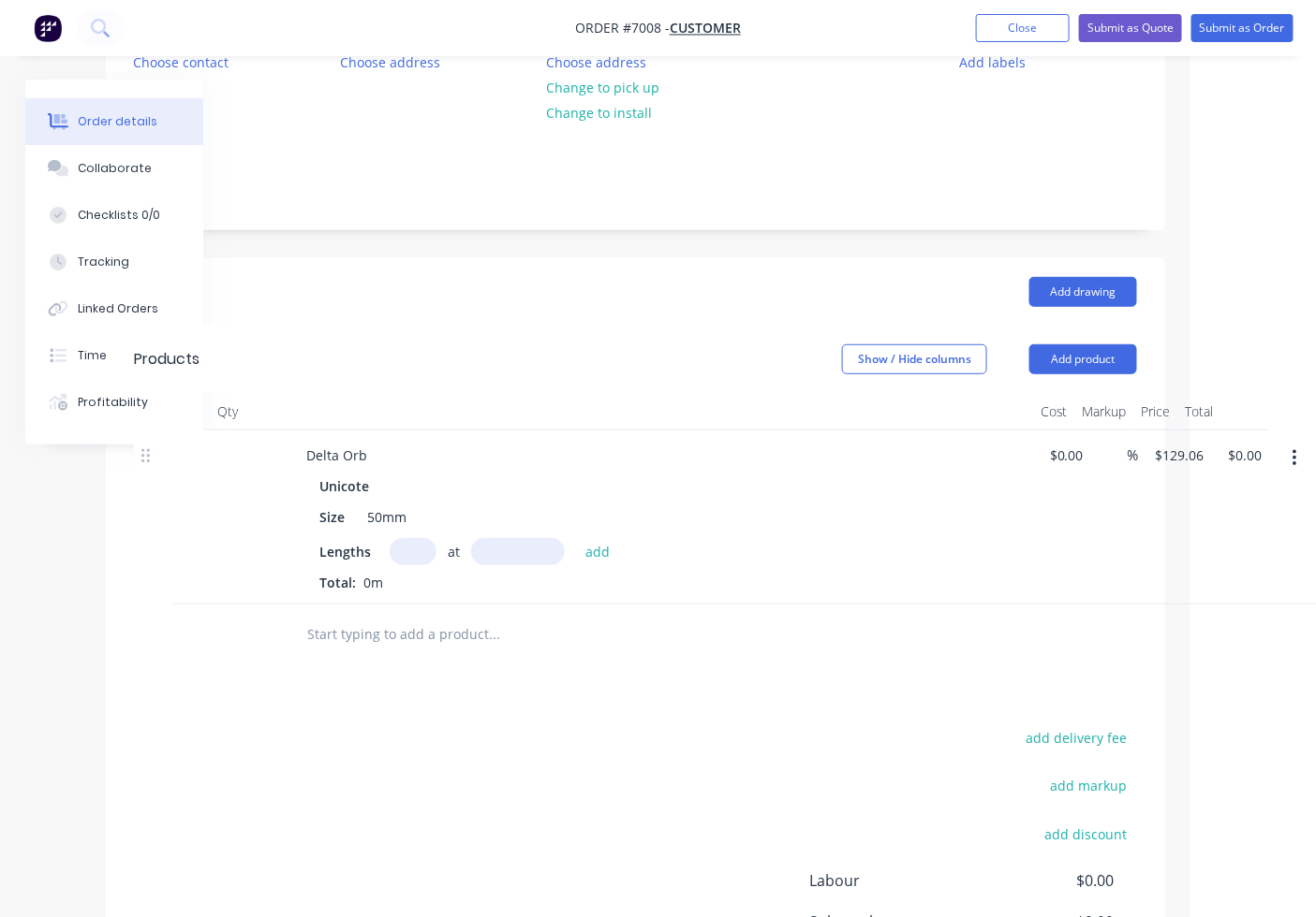
drag, startPoint x: 1294, startPoint y: 452, endPoint x: 1281, endPoint y: 464, distance: 17.7
click at [1294, 454] on icon "button" at bounding box center [1295, 458] width 5 height 20
click at [1255, 520] on div "Edit" at bounding box center [1228, 508] width 144 height 27
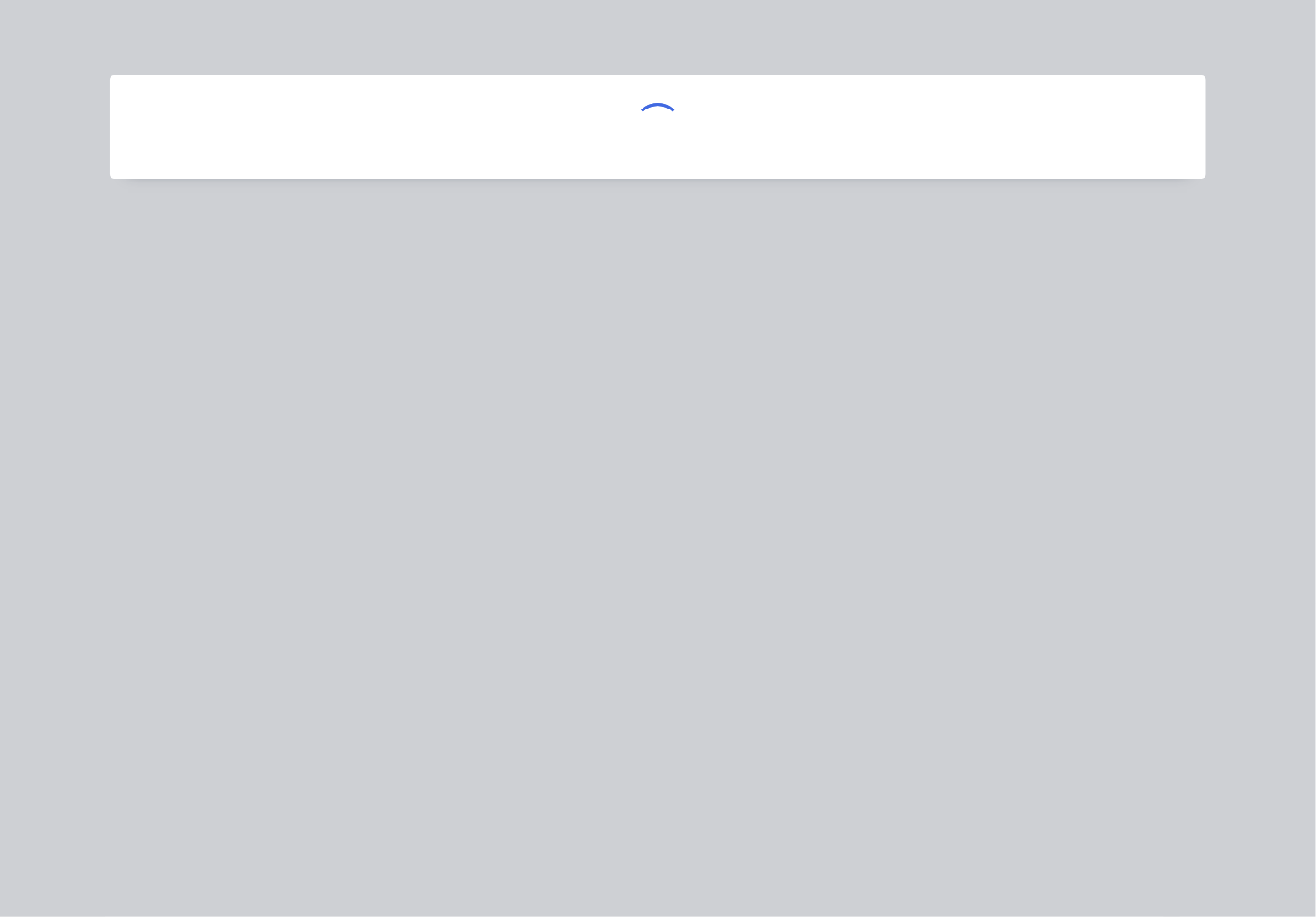
scroll to position [213, 119]
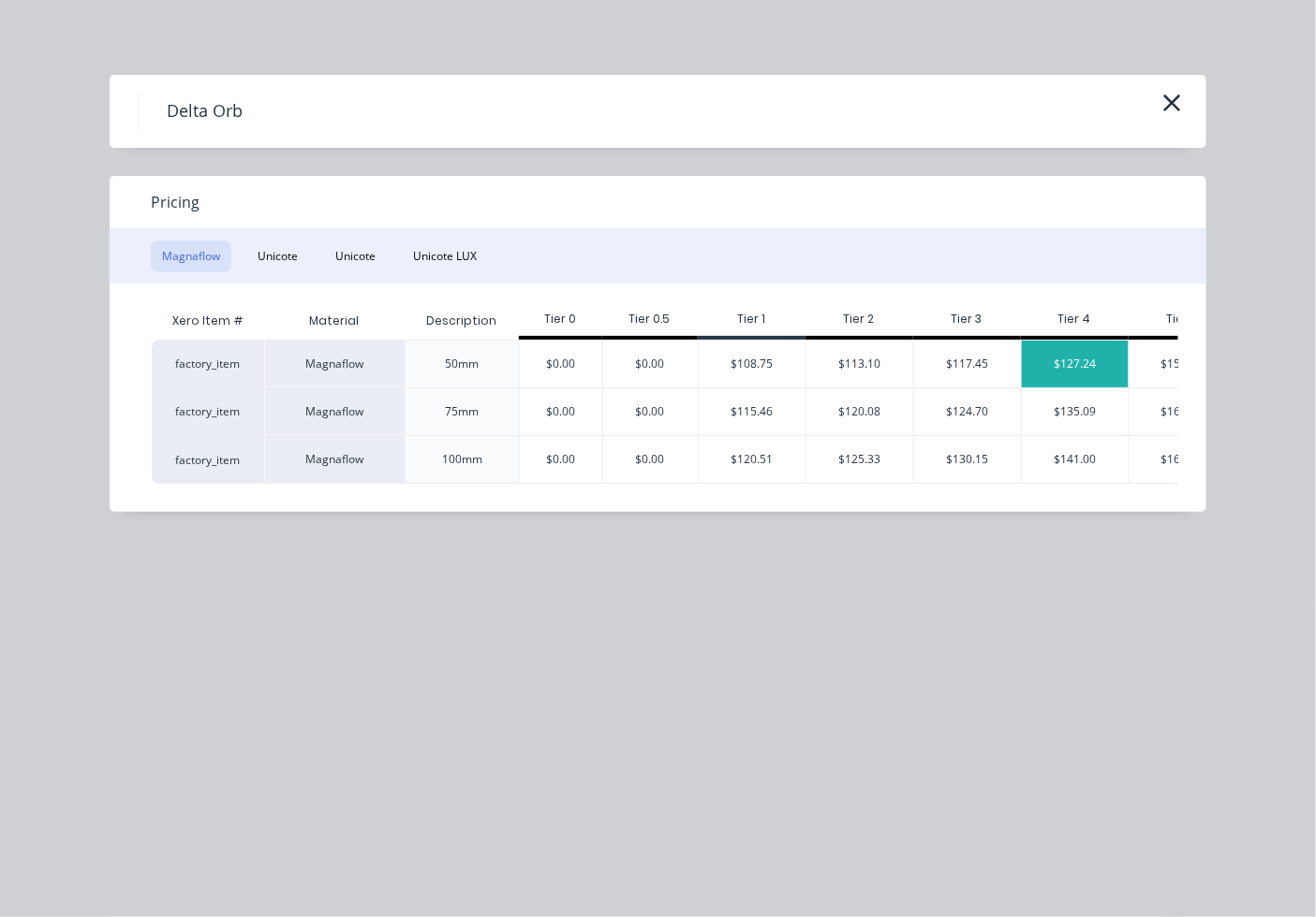
click at [1050, 354] on div "$127.24" at bounding box center [1074, 364] width 107 height 47
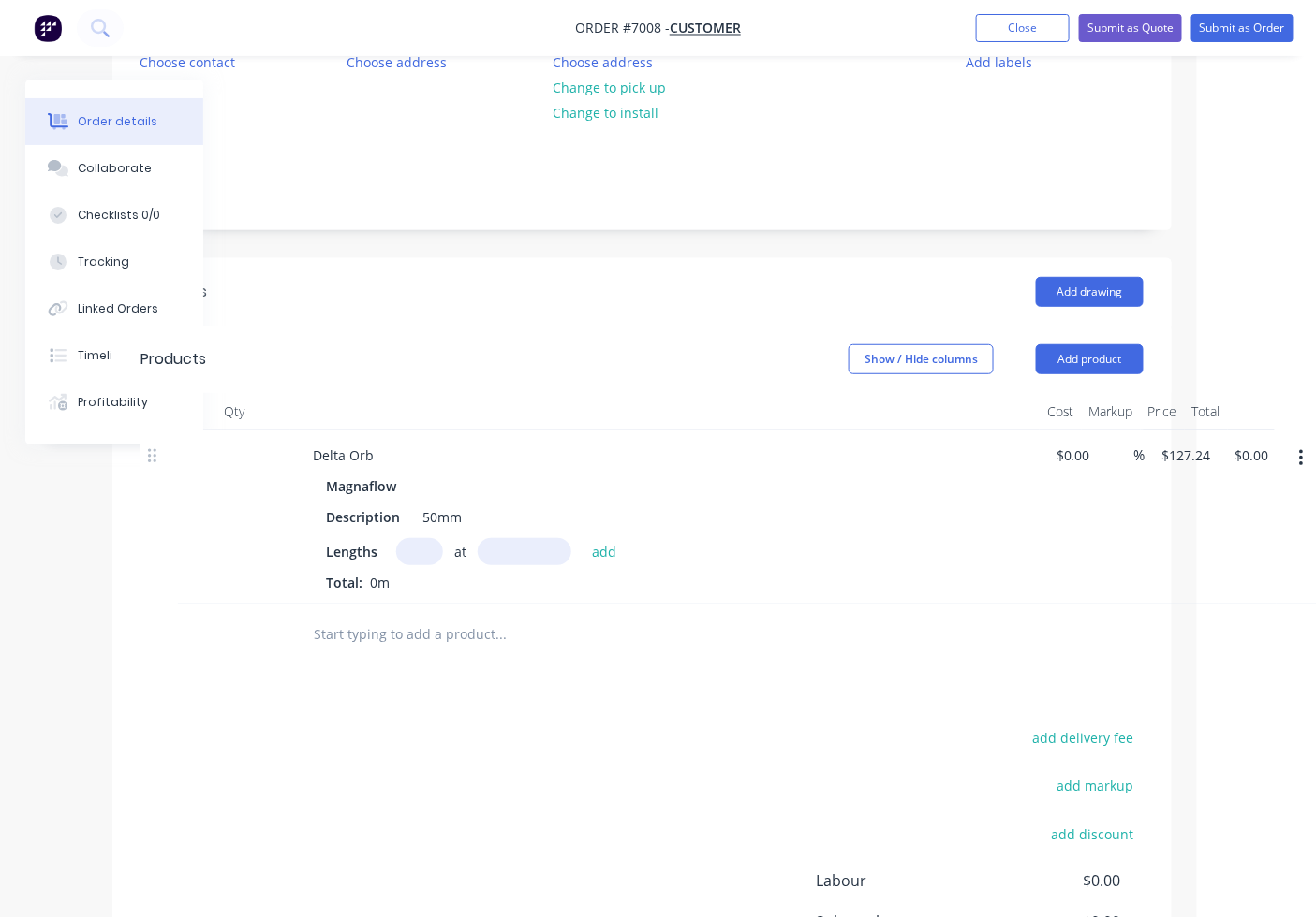
click at [1303, 465] on button "button" at bounding box center [1302, 458] width 44 height 34
click at [1249, 498] on div "Edit" at bounding box center [1234, 508] width 144 height 27
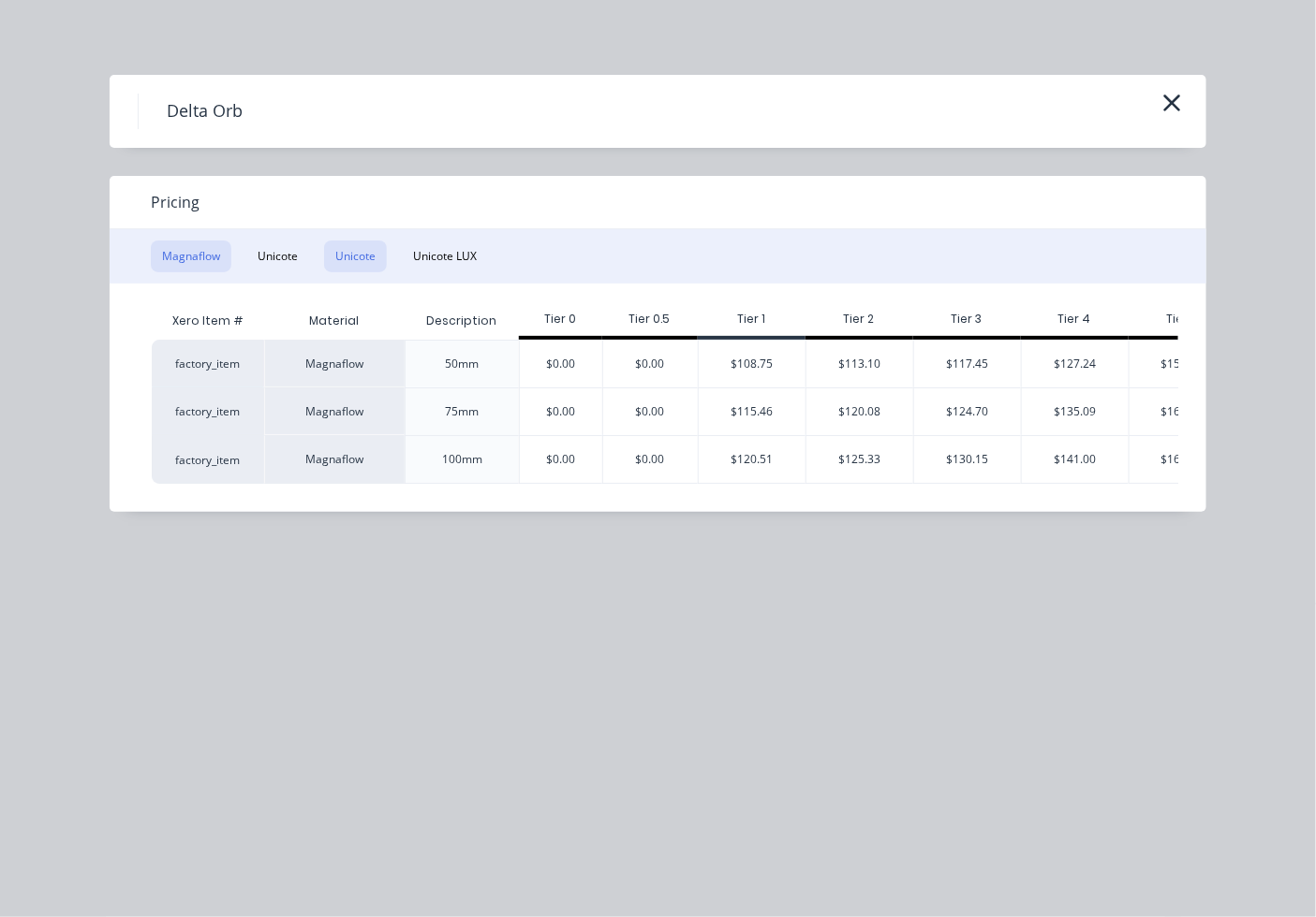
click at [325, 251] on button "Unicote" at bounding box center [355, 256] width 63 height 32
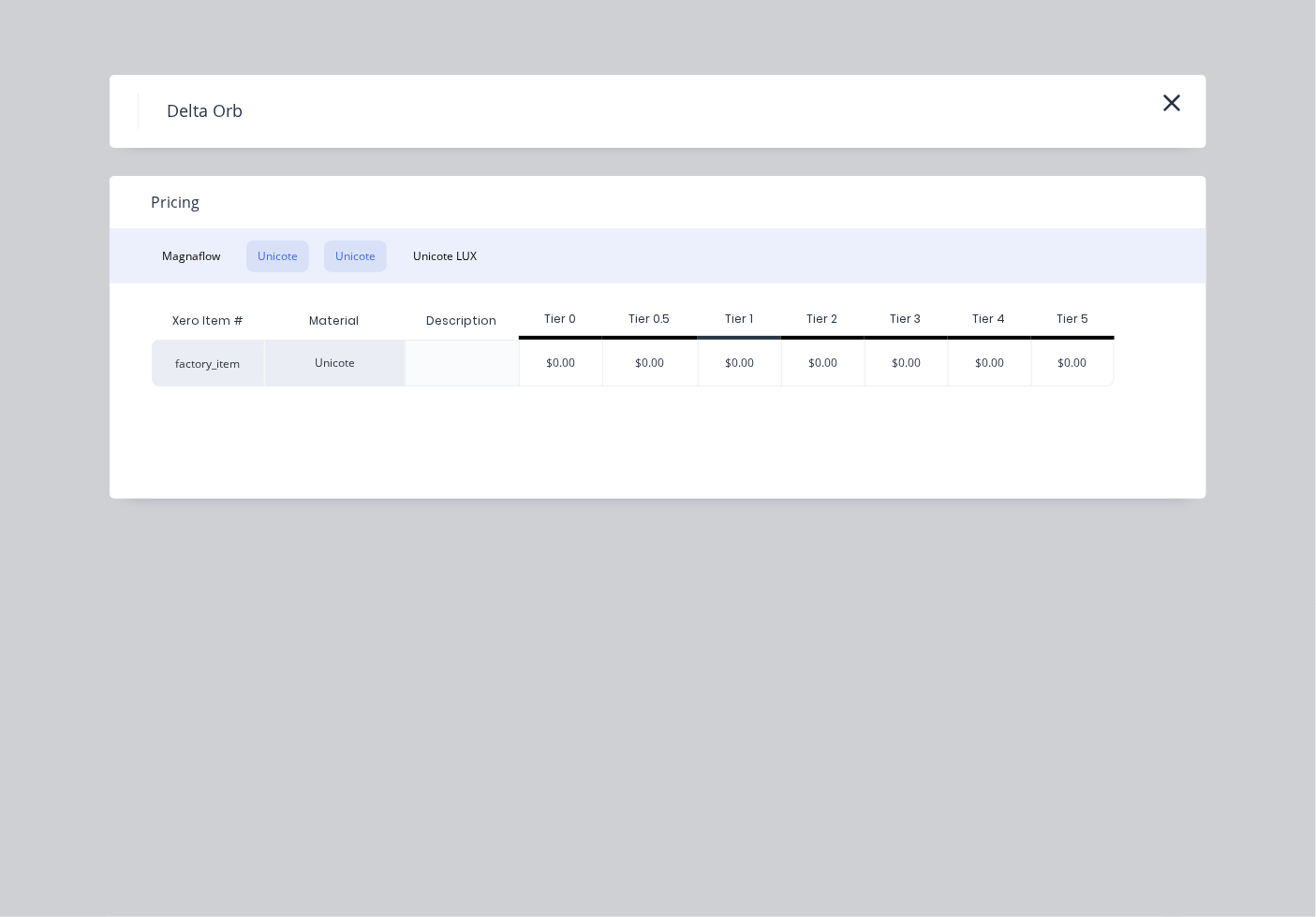
click at [285, 253] on button "Unicote" at bounding box center [277, 256] width 63 height 32
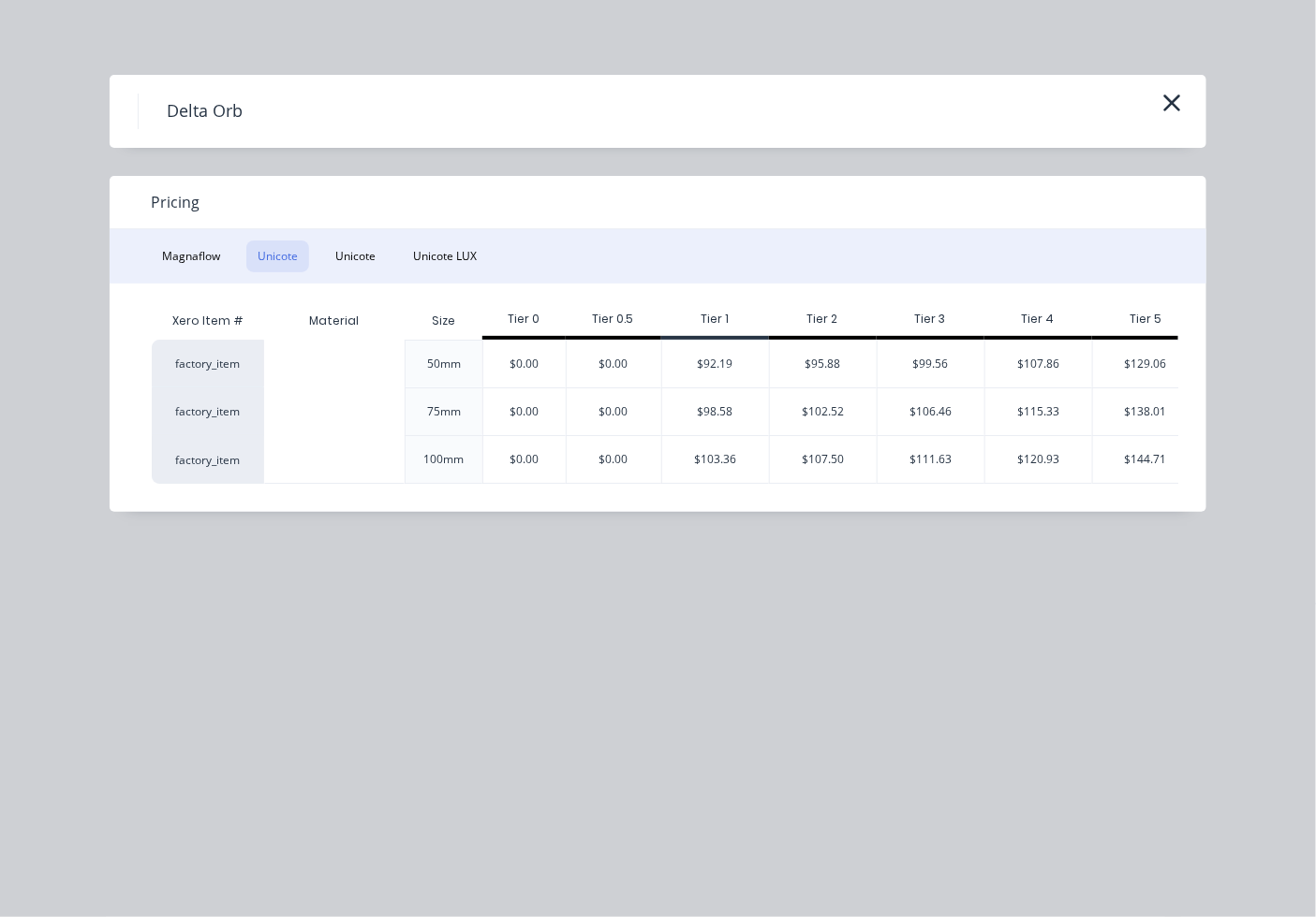
click at [1072, 366] on div "$107.86" at bounding box center [1038, 364] width 107 height 47
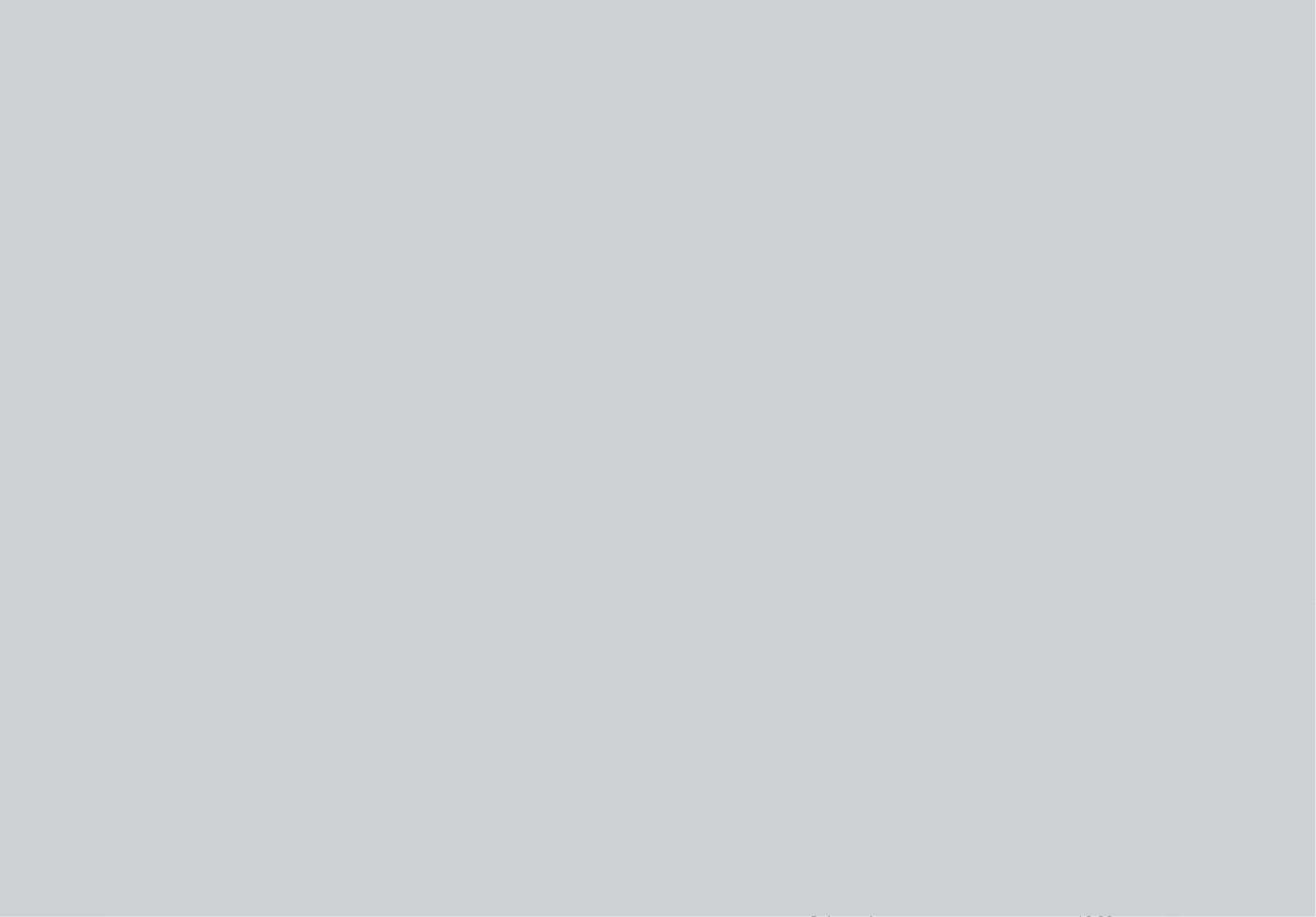
type input "$107.86"
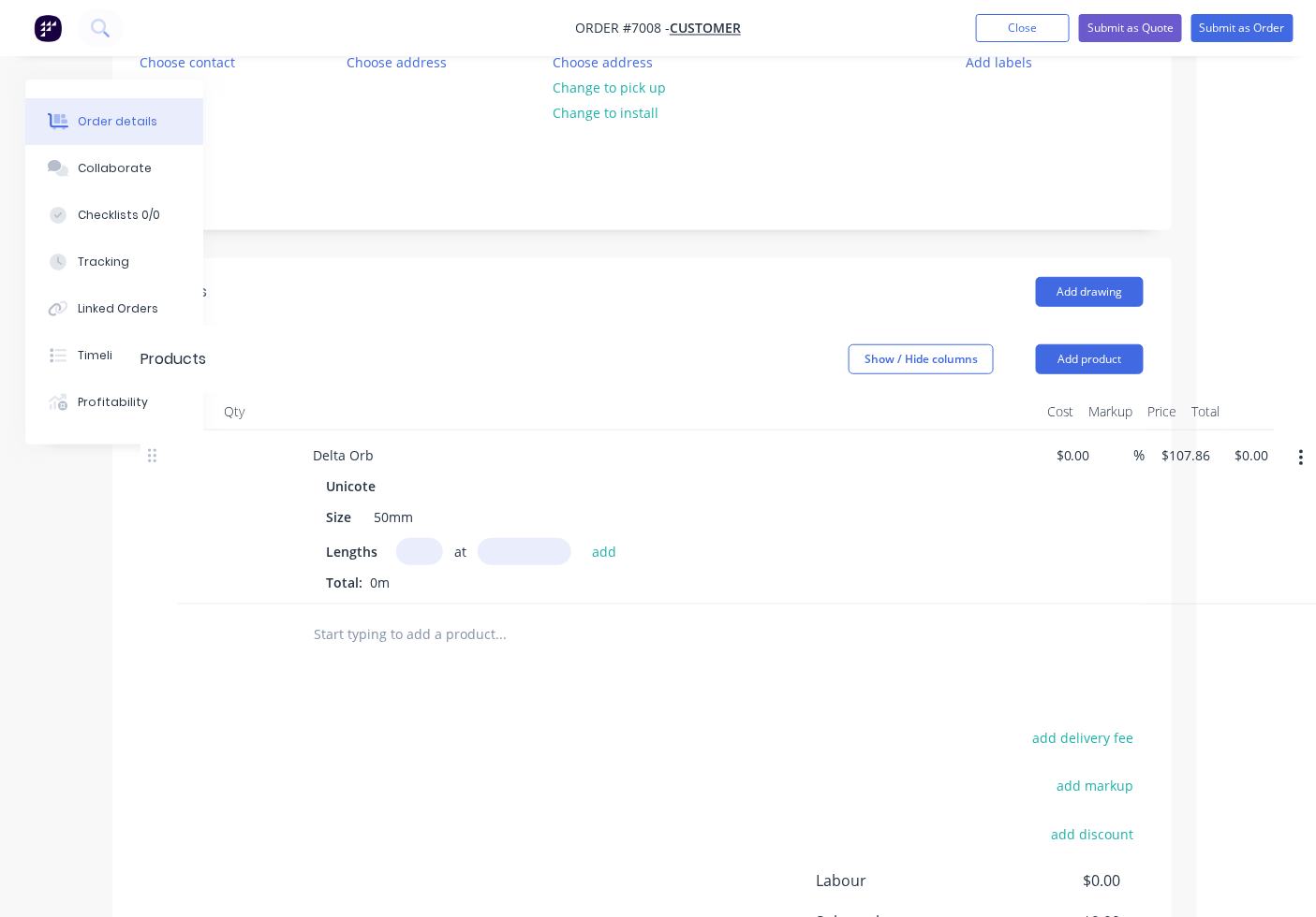
drag, startPoint x: 417, startPoint y: 538, endPoint x: 900, endPoint y: 824, distance: 561.3
click at [419, 538] on input "text" at bounding box center [420, 551] width 47 height 27
type input "1"
type input "4000"
click at [582, 538] on button "add" at bounding box center [605, 550] width 44 height 25
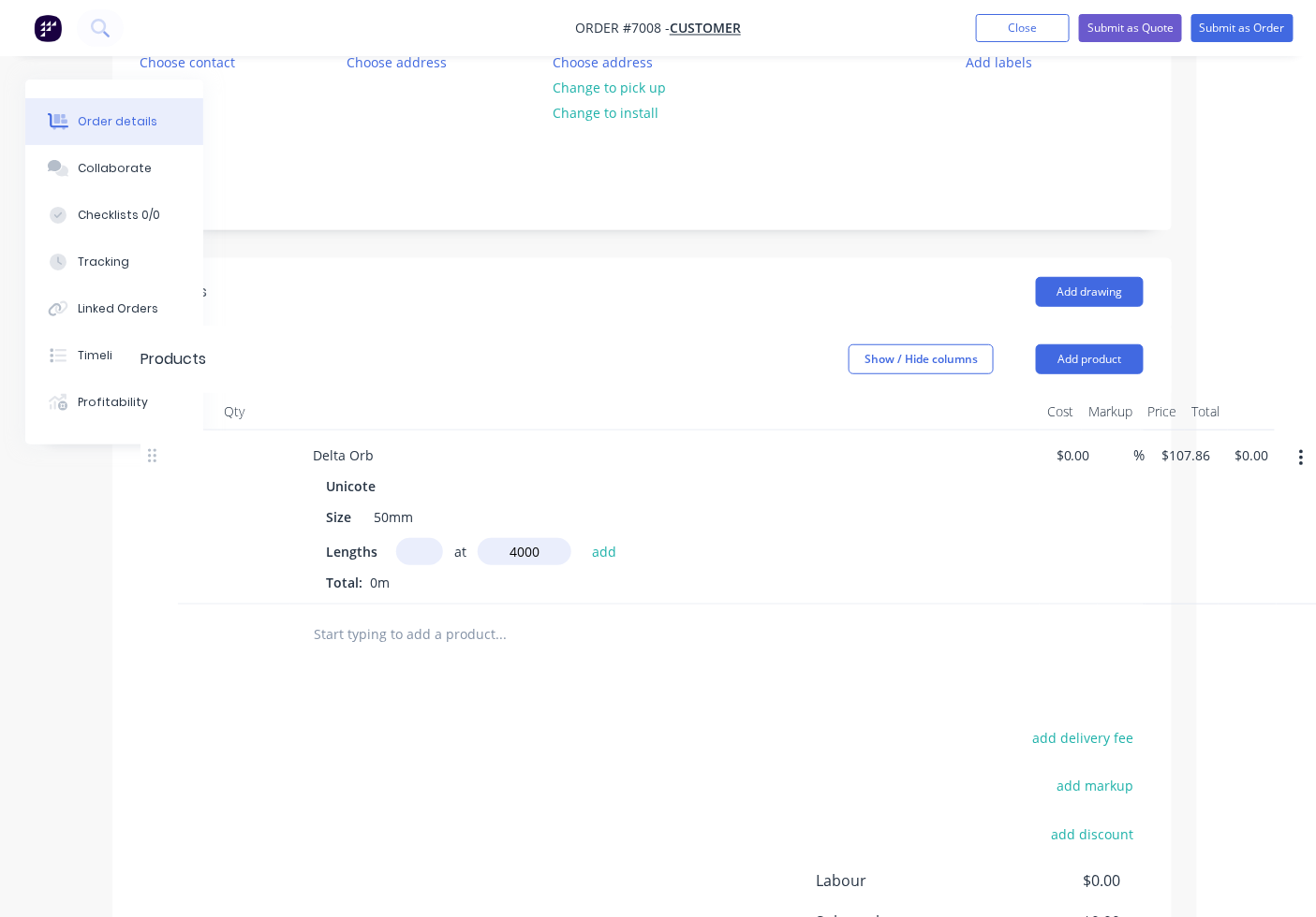
type input "$431.44"
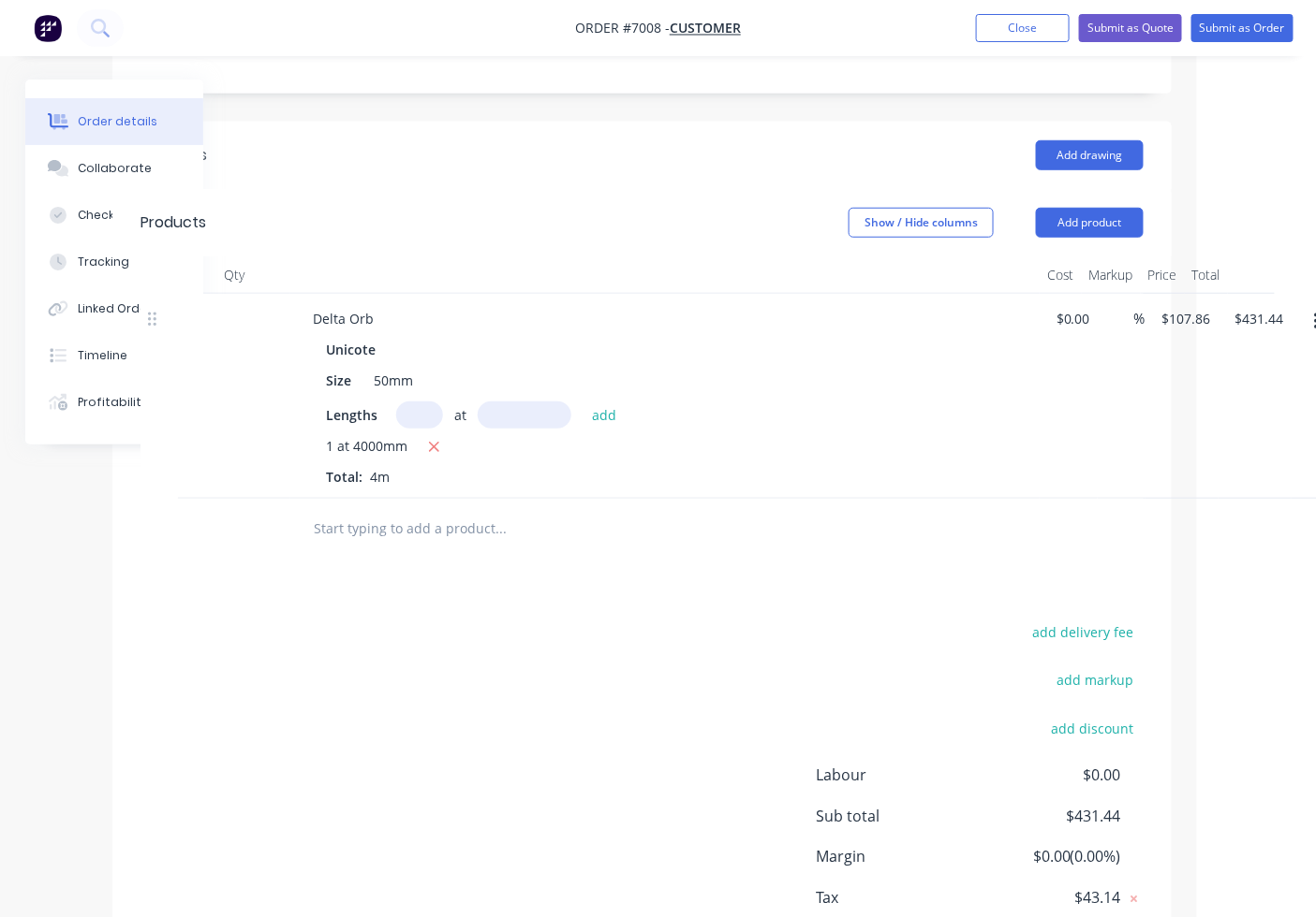
scroll to position [469, 119]
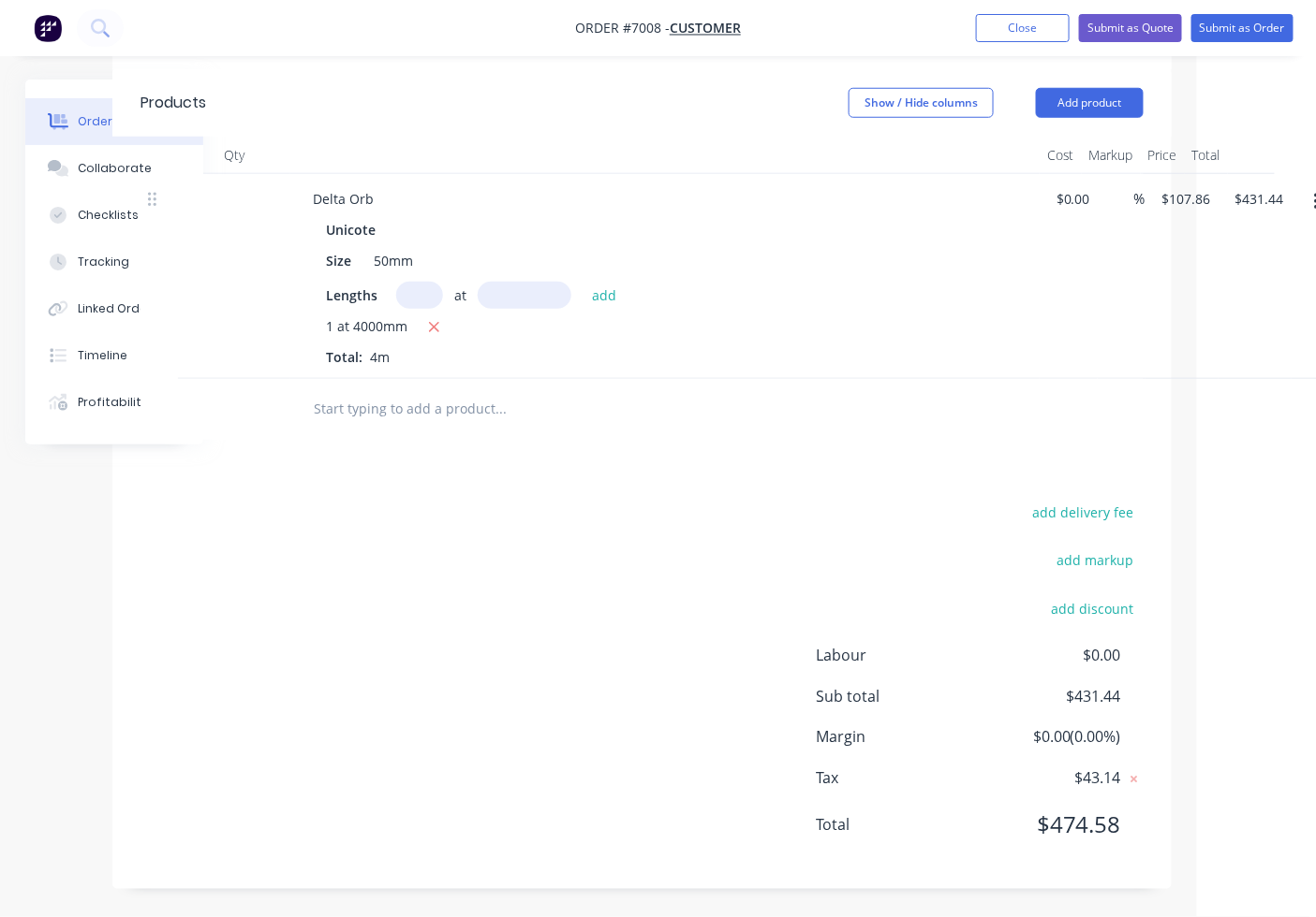
click at [1314, 204] on icon "button" at bounding box center [1316, 201] width 5 height 20
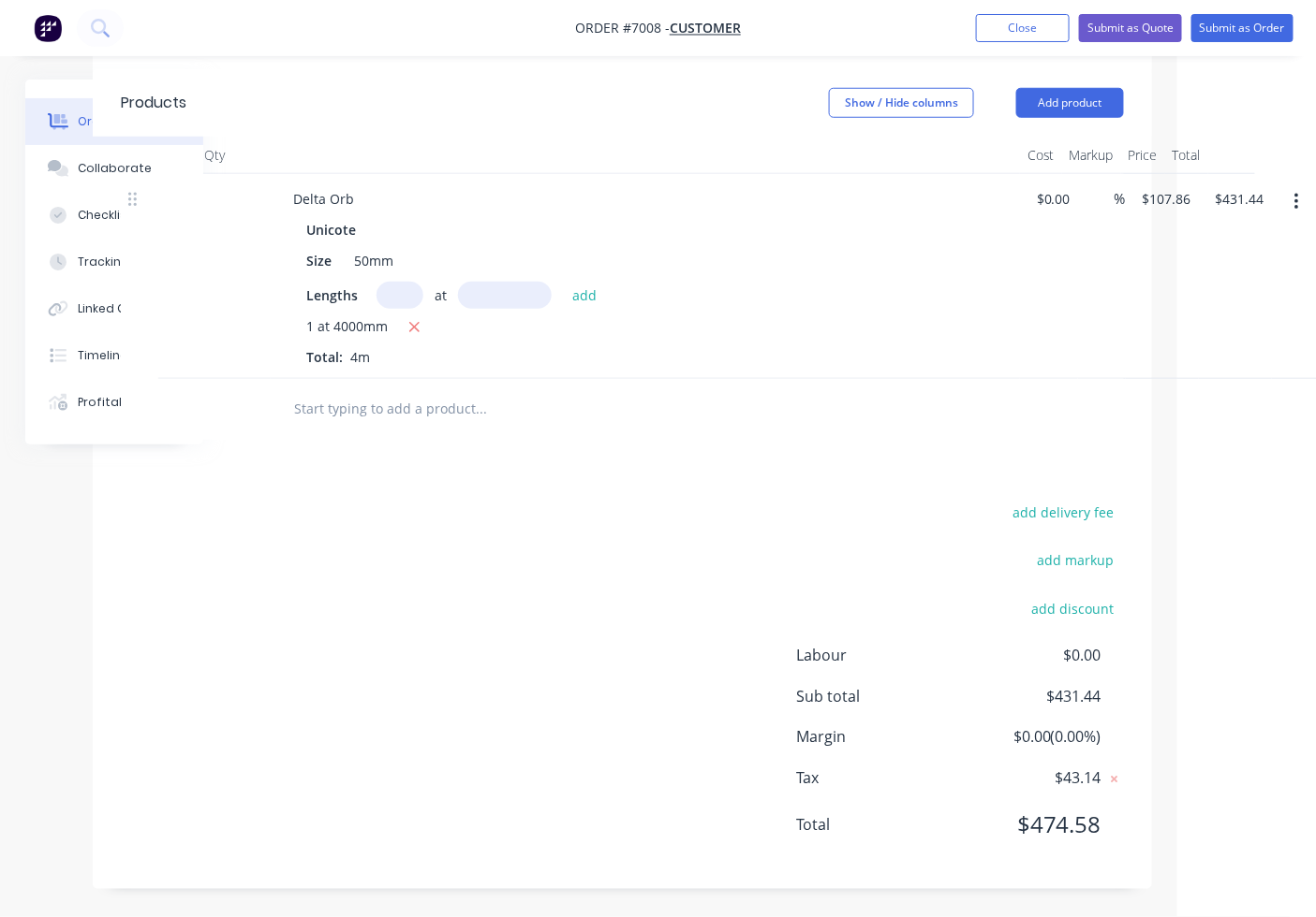
scroll to position [469, 142]
click at [1294, 212] on button "button" at bounding box center [1294, 202] width 44 height 34
click at [1251, 366] on div "Delete" at bounding box center [1227, 364] width 144 height 27
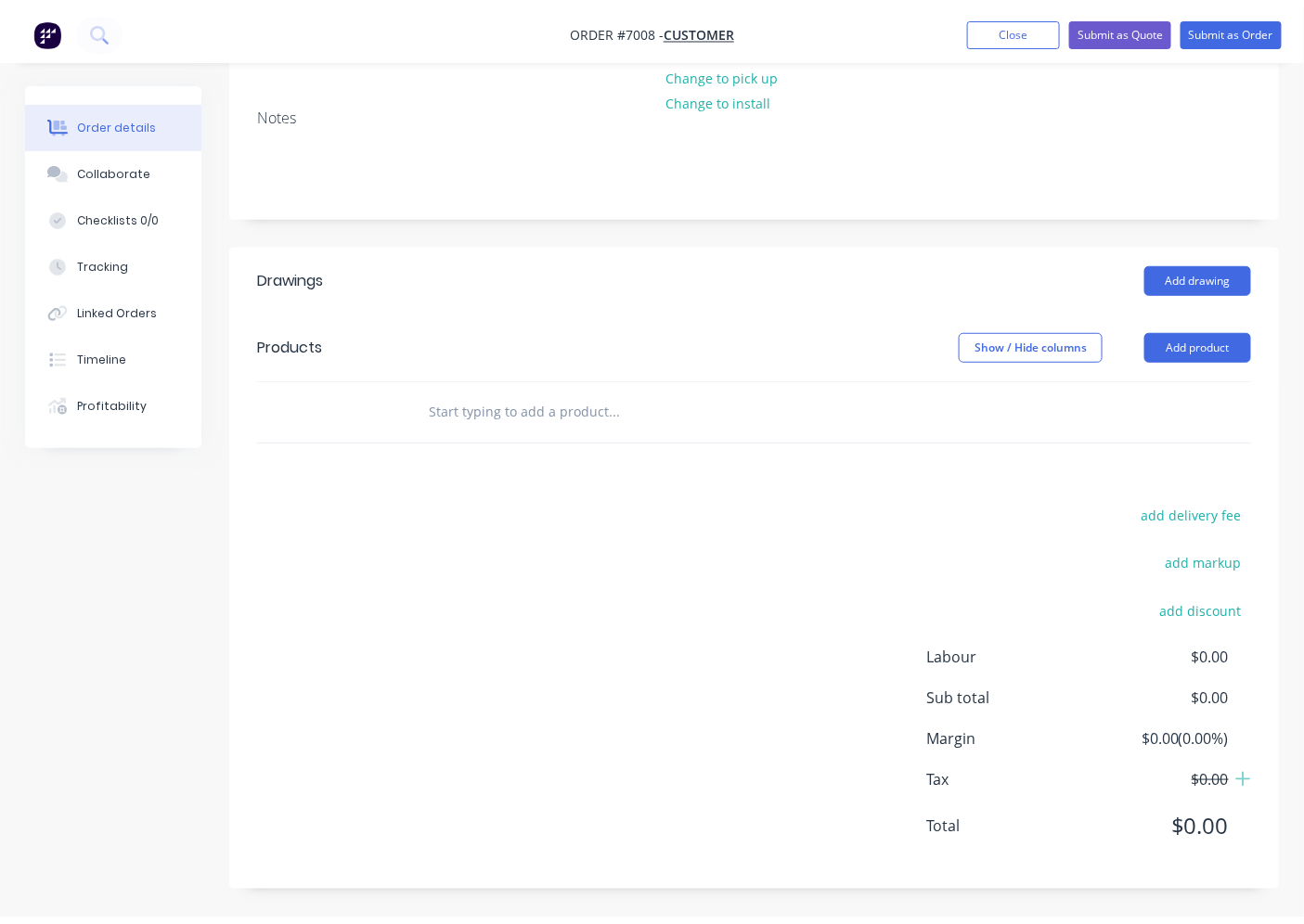
scroll to position [211, 0]
